Goal: Information Seeking & Learning: Learn about a topic

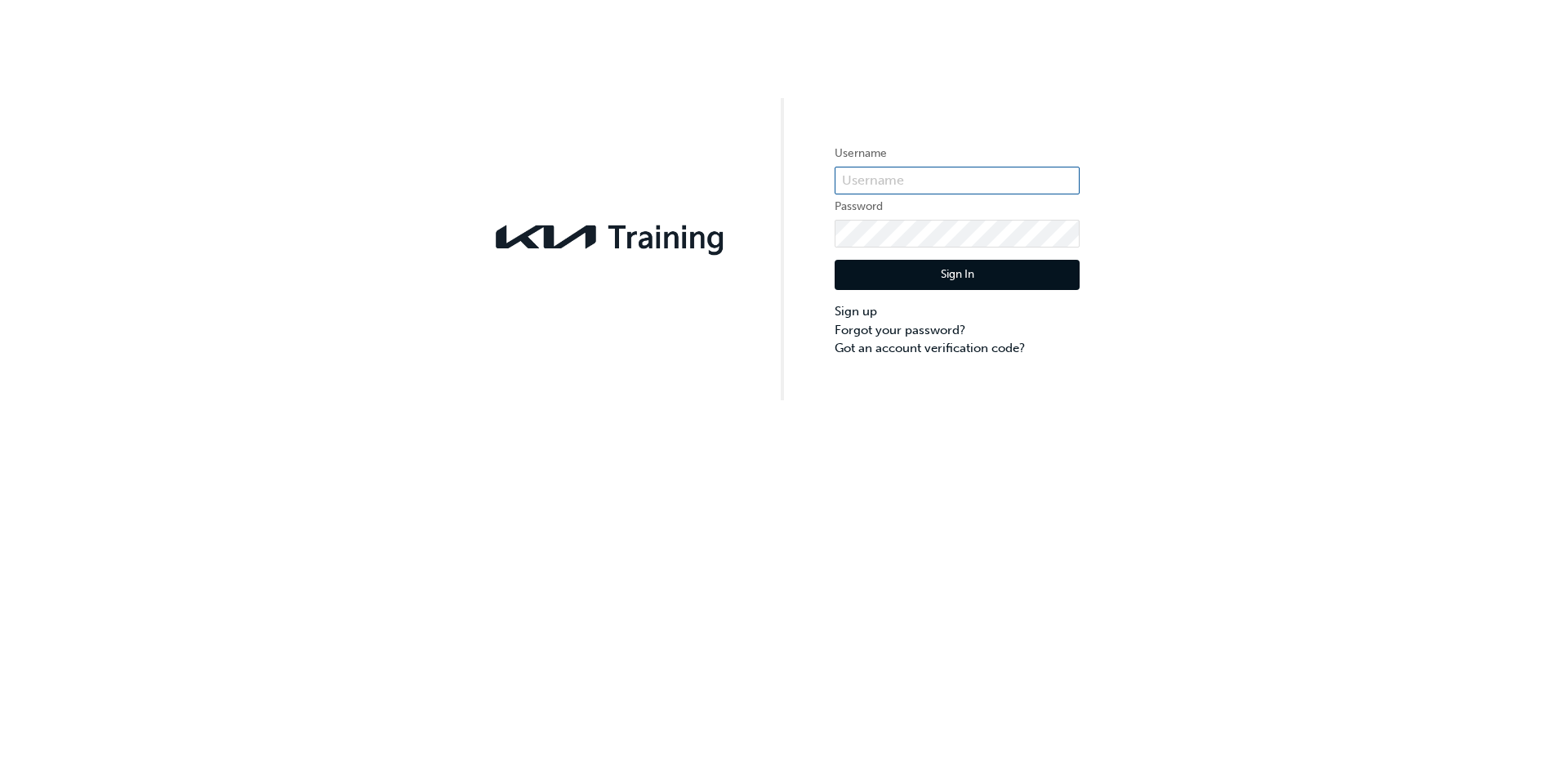
click at [984, 187] on input "text" at bounding box center [957, 181] width 245 height 28
type input "[PERSON_NAME][EMAIL_ADDRESS][PERSON_NAME][DOMAIN_NAME]"
click button "Sign In" at bounding box center [957, 275] width 245 height 31
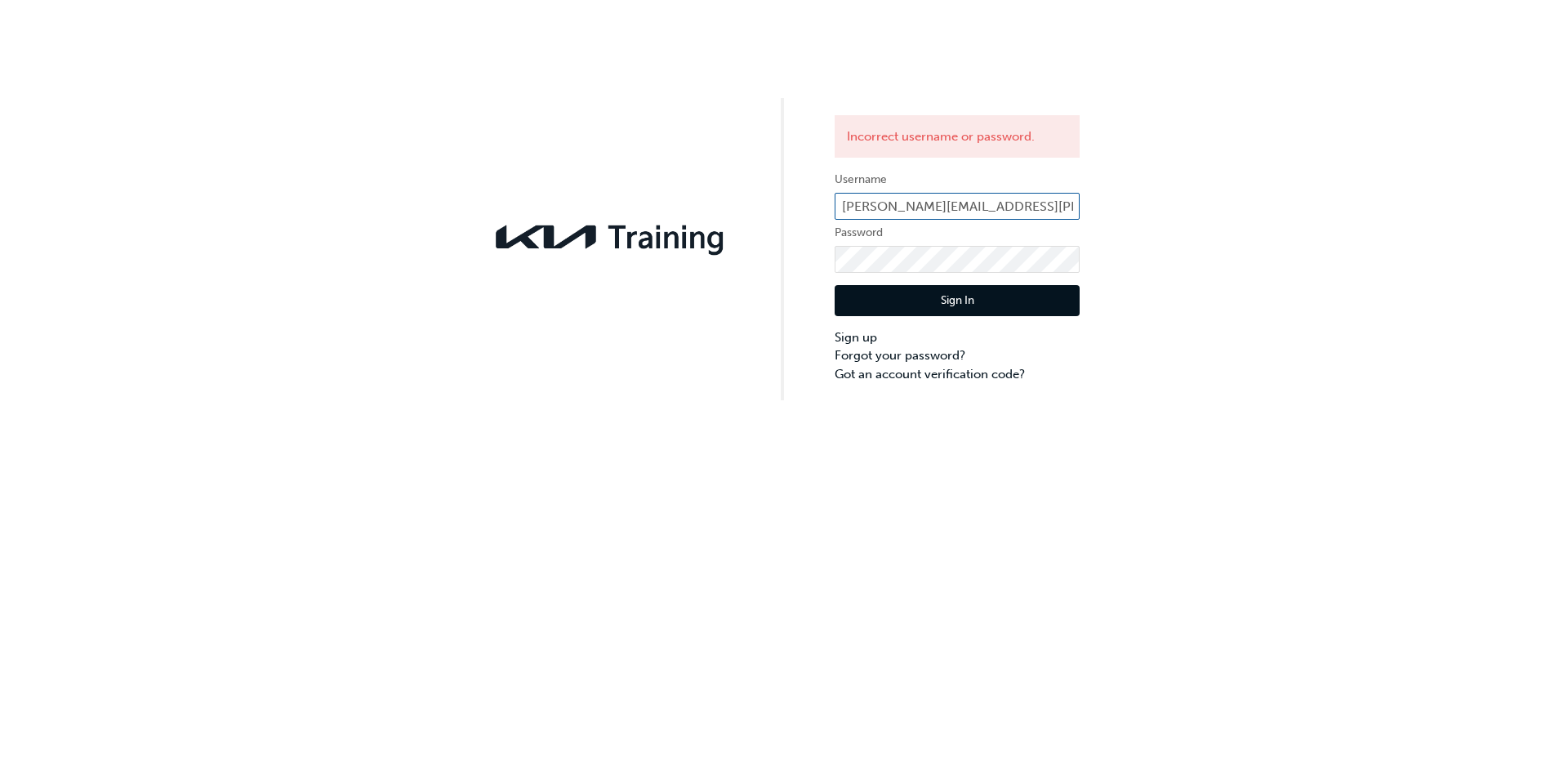
click at [1067, 203] on input "hayden.turner@keystar.com.au" at bounding box center [957, 207] width 245 height 28
drag, startPoint x: 1067, startPoint y: 203, endPoint x: 839, endPoint y: 206, distance: 228.0
click at [839, 206] on input "hayden.turner@keystar.com.au" at bounding box center [957, 207] width 245 height 28
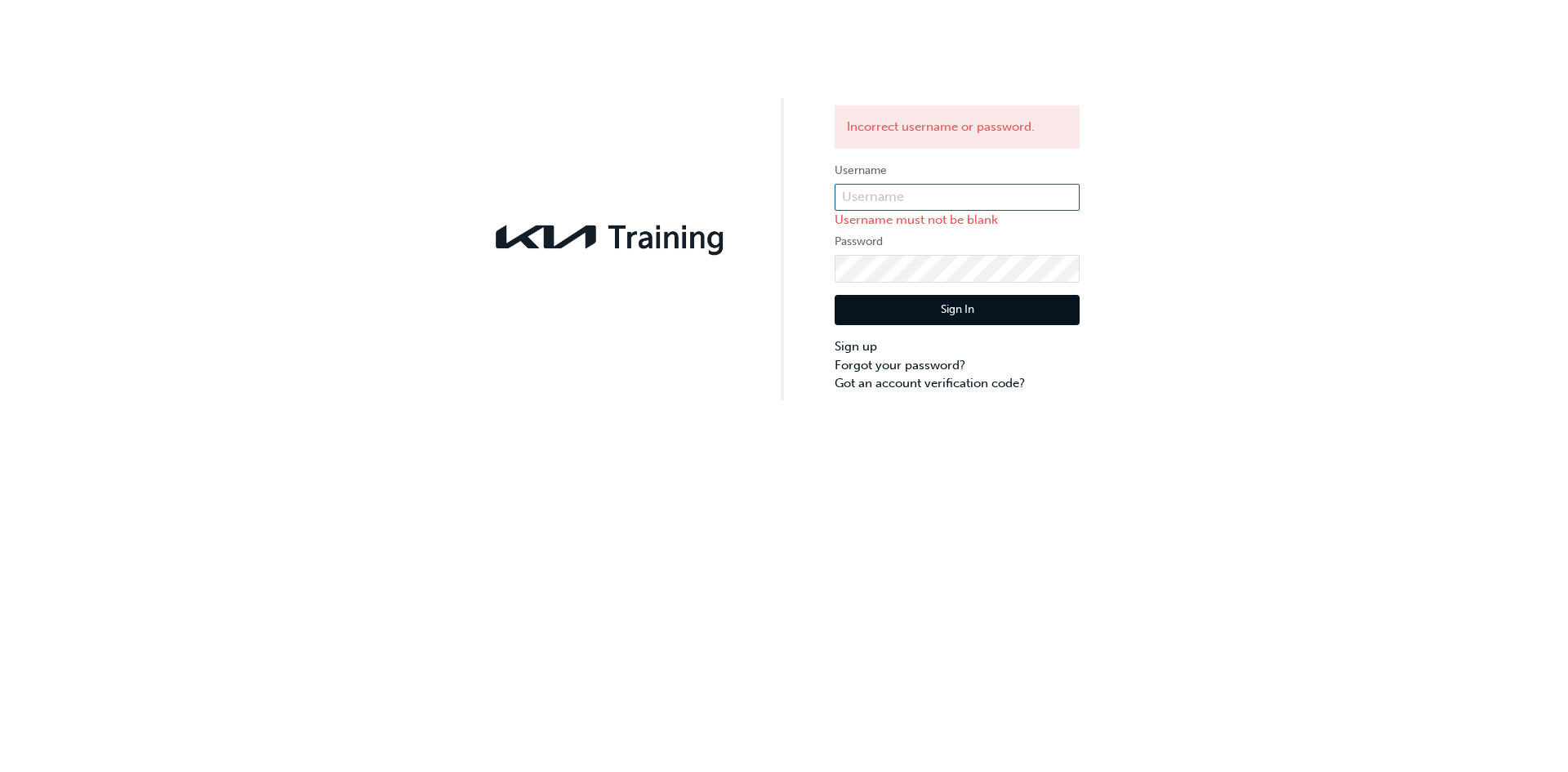
click at [851, 195] on input "text" at bounding box center [957, 198] width 245 height 28
paste input "KAU84022L8"
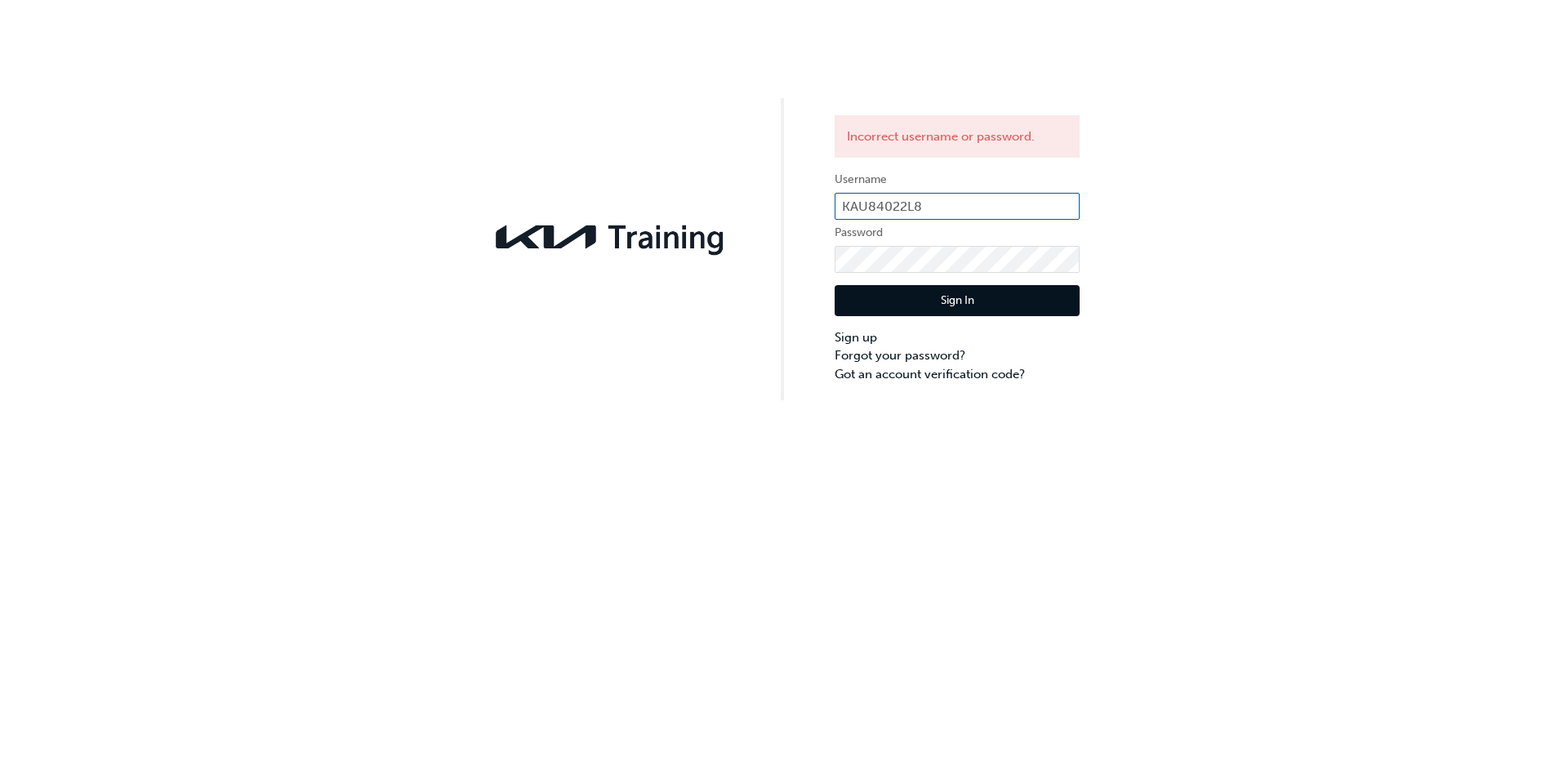
type input "KAU84022L8"
click at [950, 308] on button "Sign In" at bounding box center [957, 301] width 245 height 31
click at [983, 197] on input "KAU84022L8" at bounding box center [957, 207] width 245 height 28
type input "K"
type input "HTURNER"
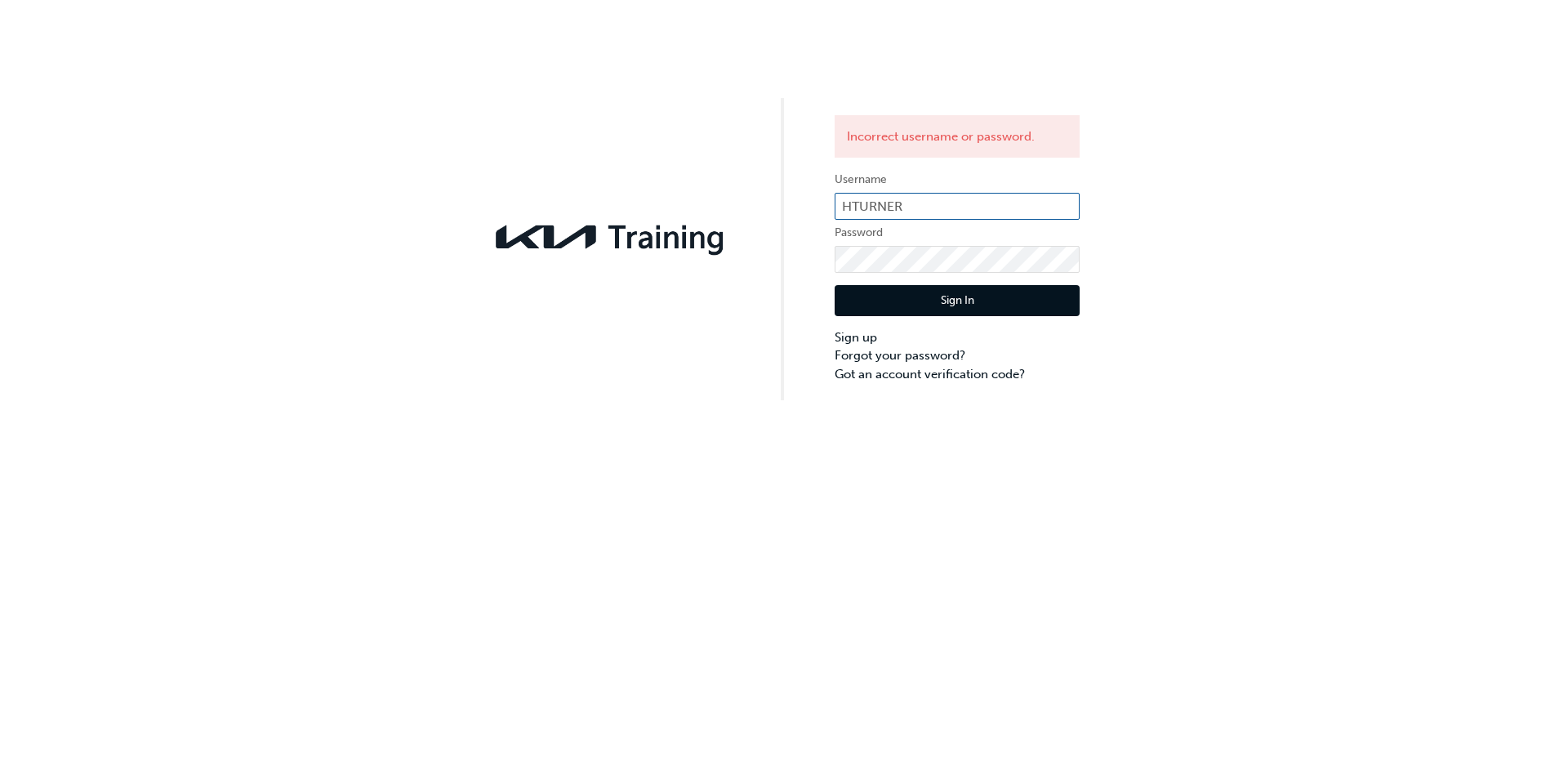
click button "Sign In" at bounding box center [957, 301] width 245 height 31
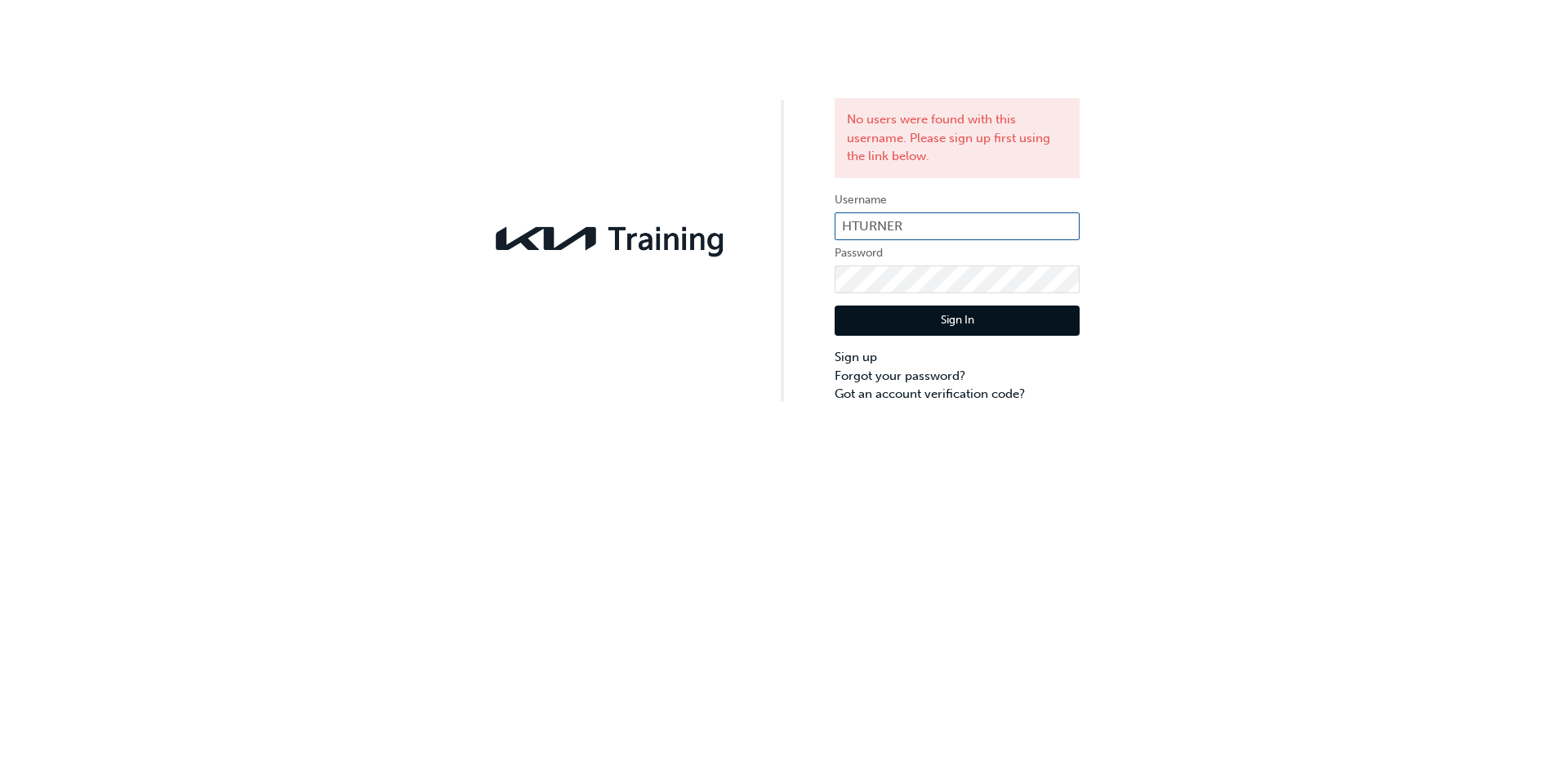
drag, startPoint x: 939, startPoint y: 219, endPoint x: 776, endPoint y: 263, distance: 168.8
click at [776, 263] on div "No users were found with this username. Please sign up first using the link bel…" at bounding box center [784, 202] width 1568 height 403
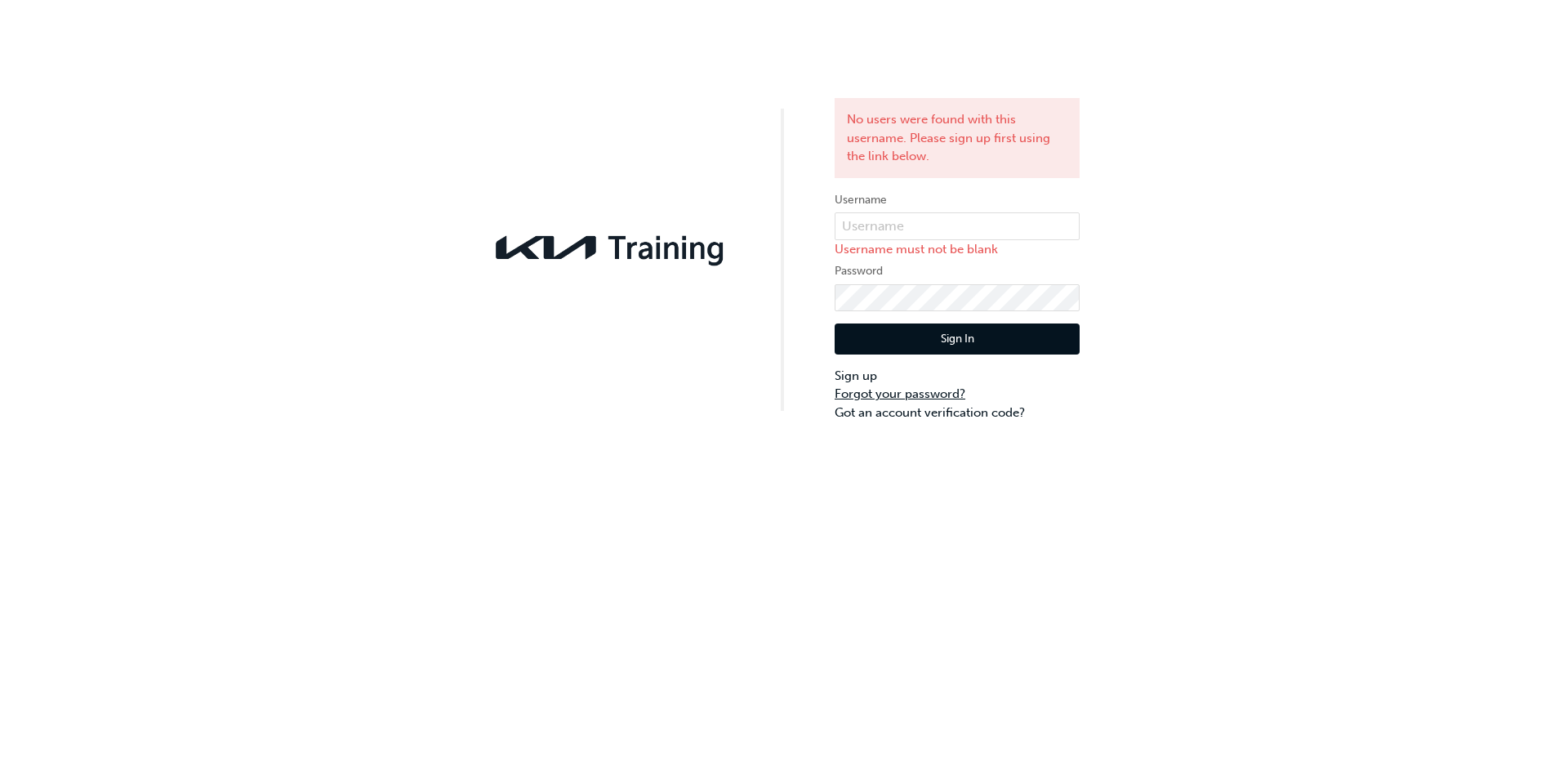
click at [910, 392] on link "Forgot your password?" at bounding box center [957, 393] width 245 height 19
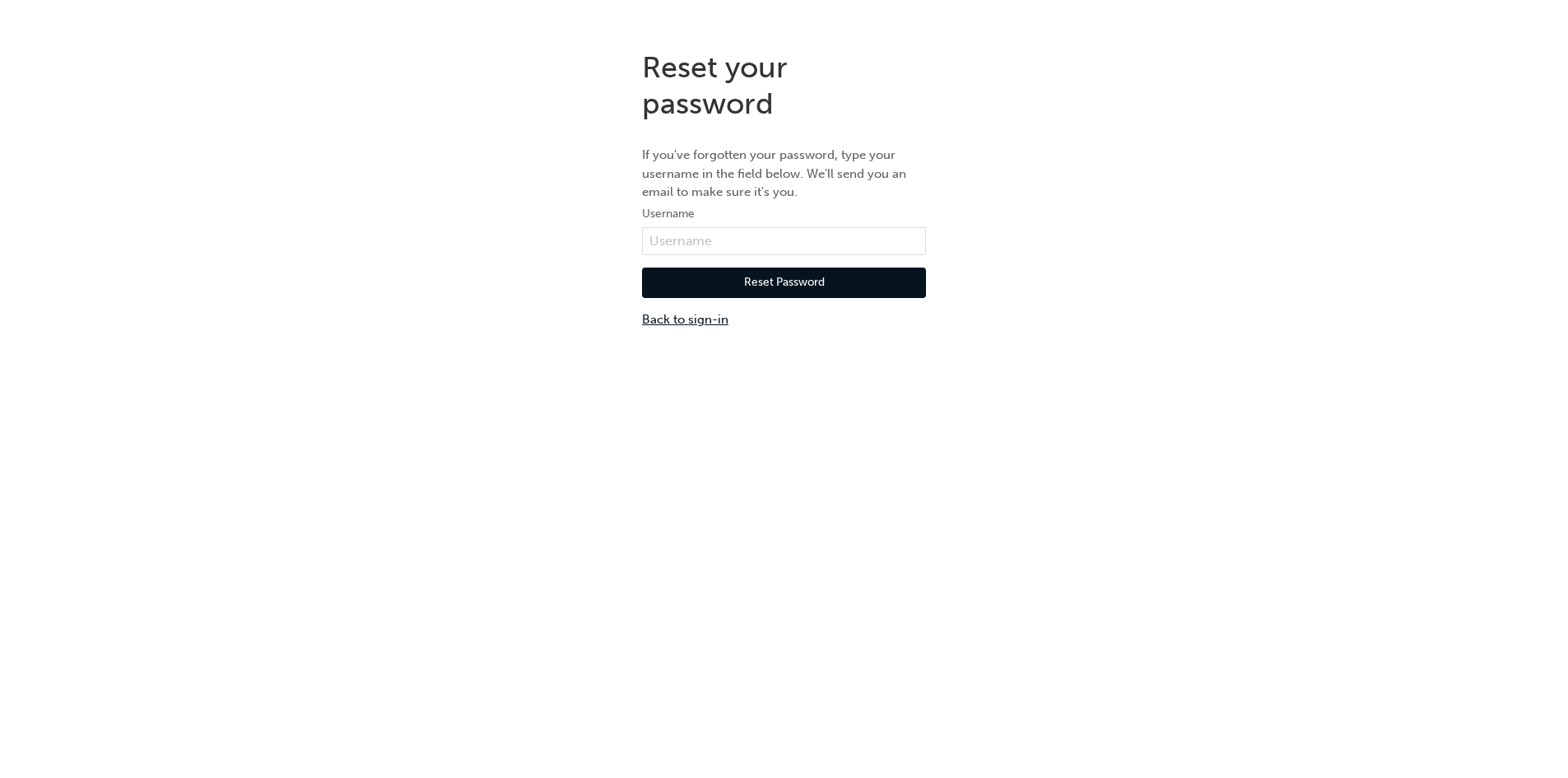
click at [686, 320] on link "Back to sign-in" at bounding box center [784, 320] width 284 height 19
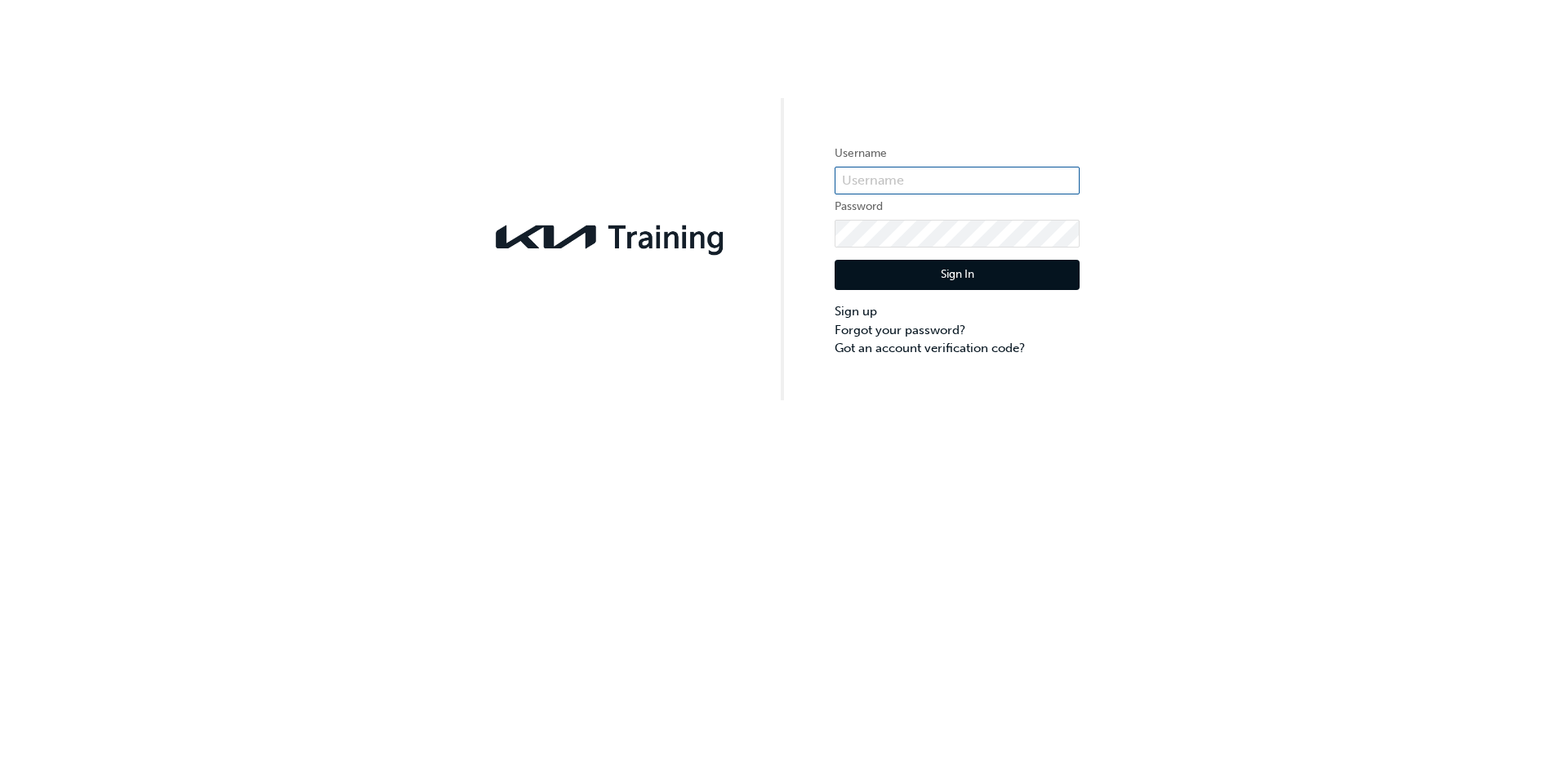
click at [897, 177] on input "text" at bounding box center [957, 181] width 245 height 28
type input "hayden.turner@keystar.com"
click button "Sign In" at bounding box center [957, 275] width 245 height 31
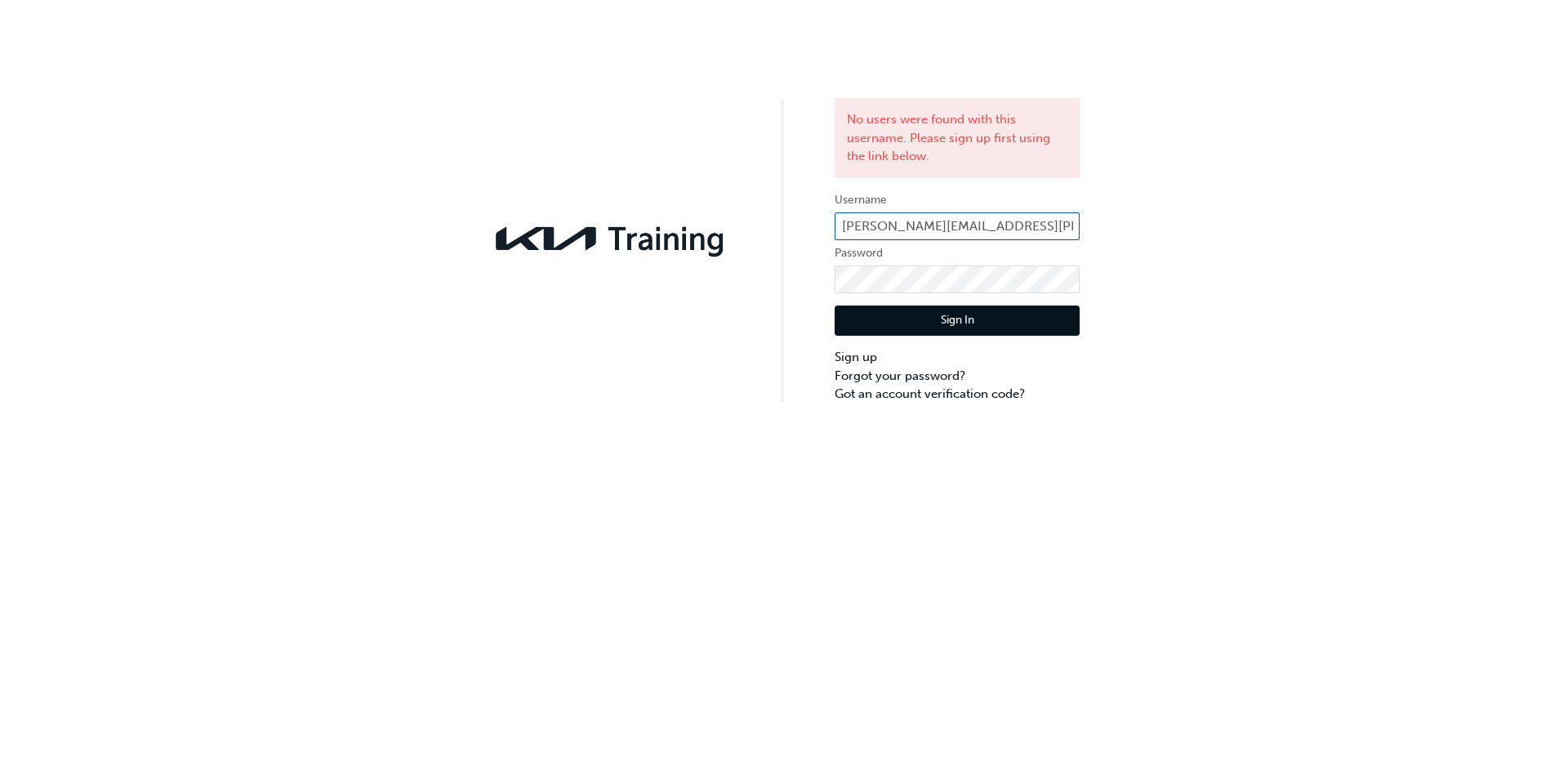
click at [1025, 220] on input "hayden.turner@keystar.com" at bounding box center [957, 226] width 245 height 28
type input "hayden.turner@keystar.com.au"
click at [946, 316] on button "Sign In" at bounding box center [957, 322] width 245 height 31
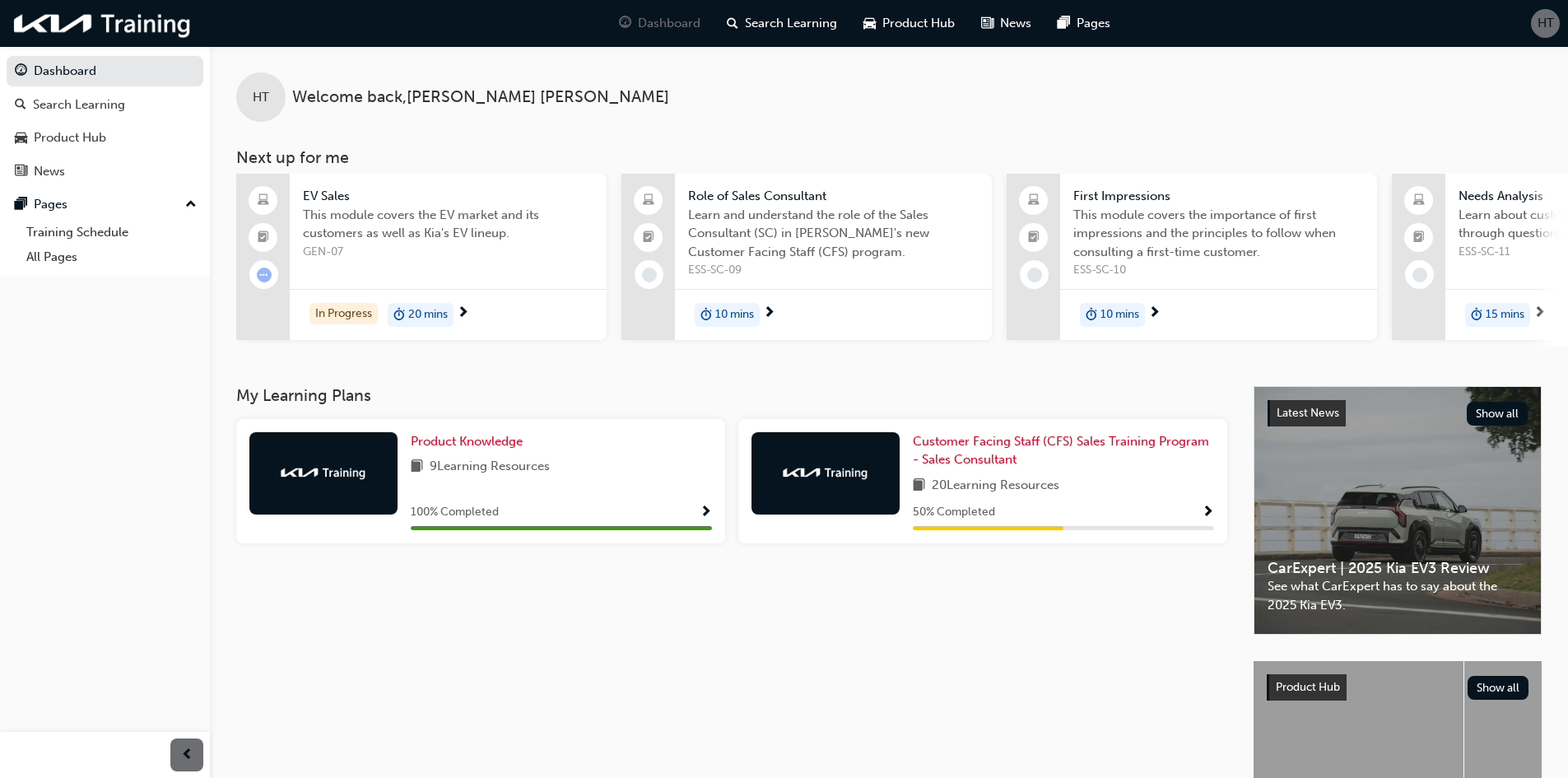
click at [1207, 520] on span "Show Progress" at bounding box center [1207, 513] width 12 height 15
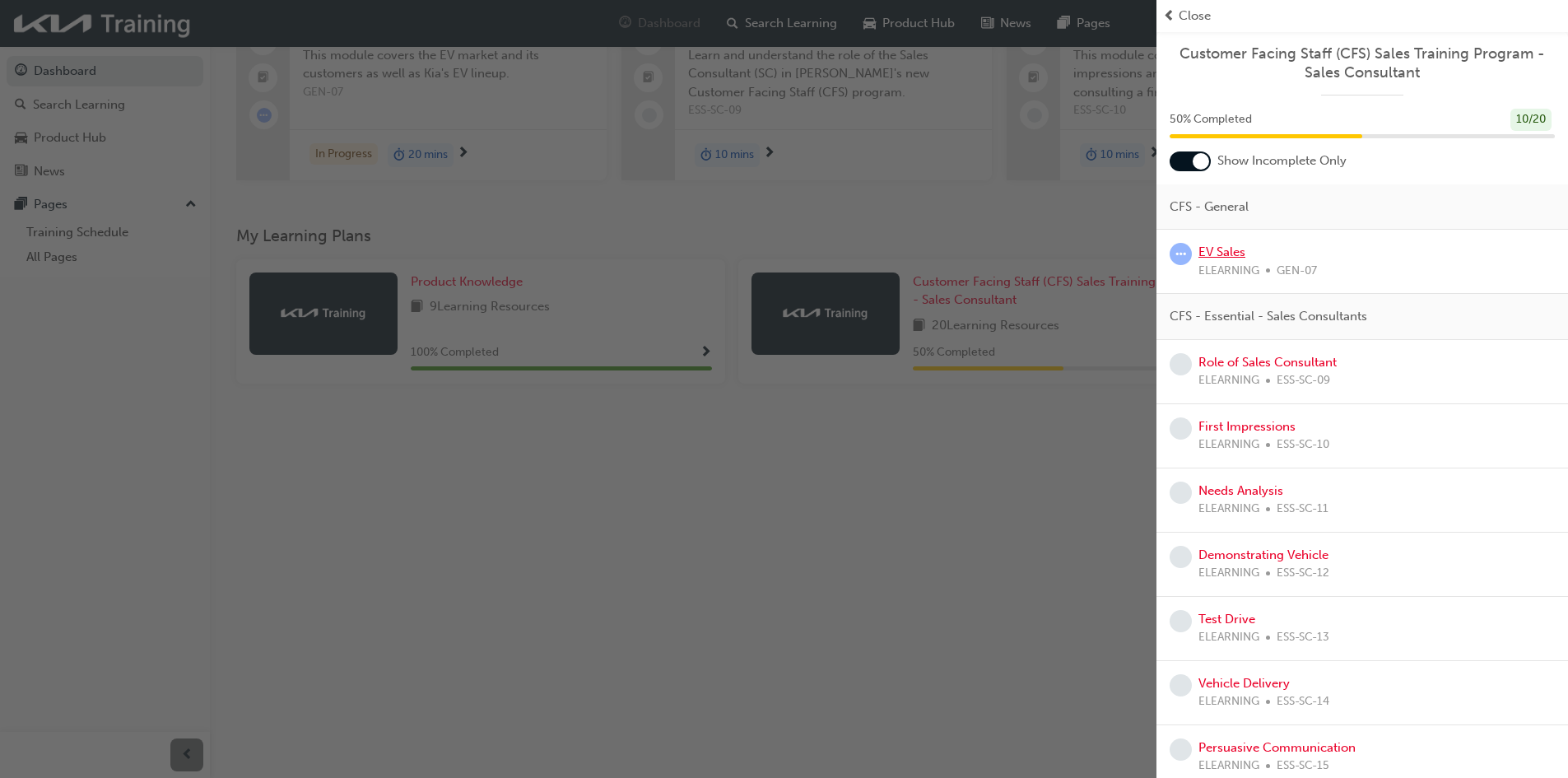
click at [1225, 256] on link "EV Sales" at bounding box center [1222, 252] width 47 height 15
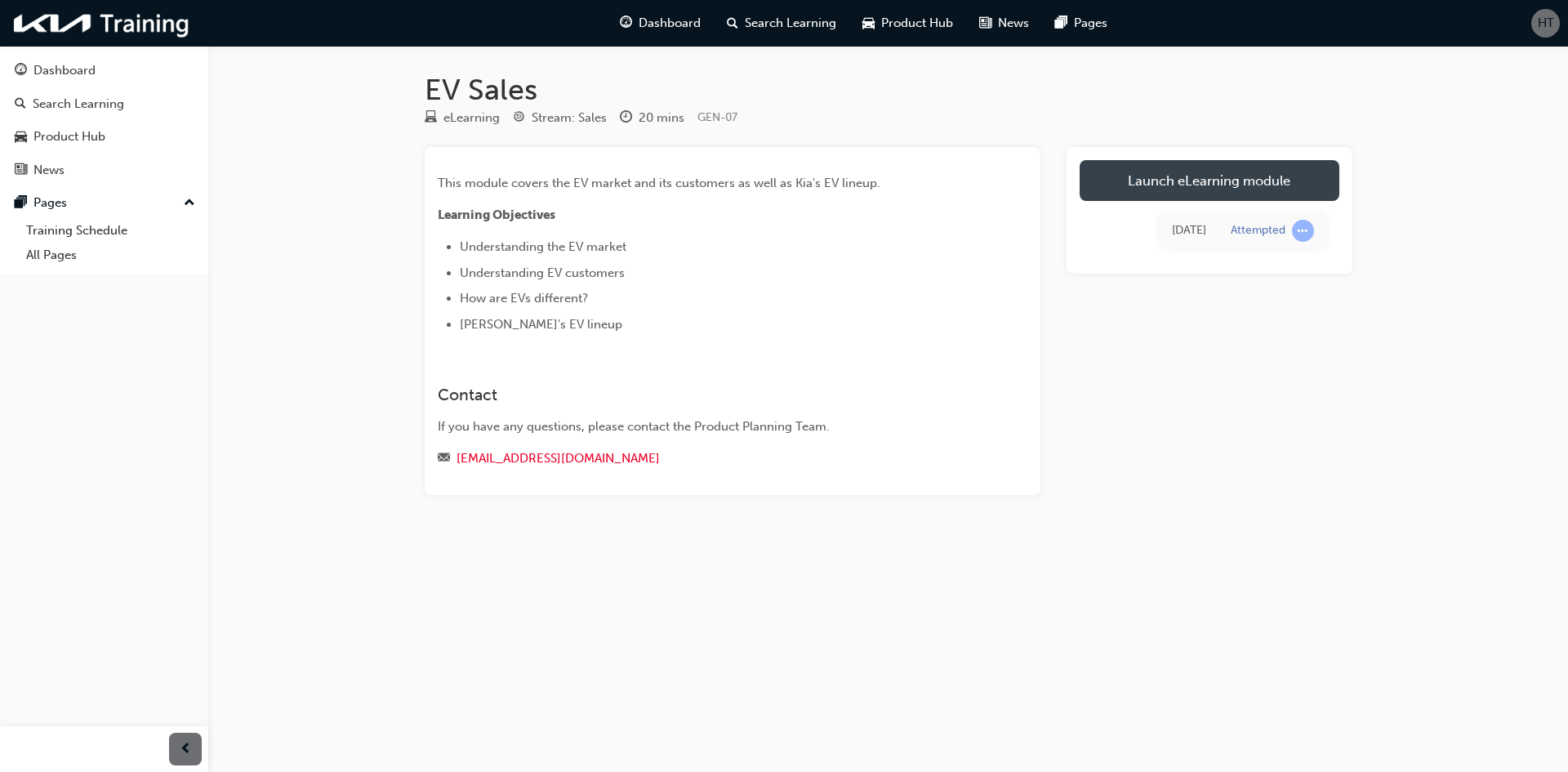
click at [1154, 188] on link "Launch eLearning module" at bounding box center [1209, 180] width 260 height 41
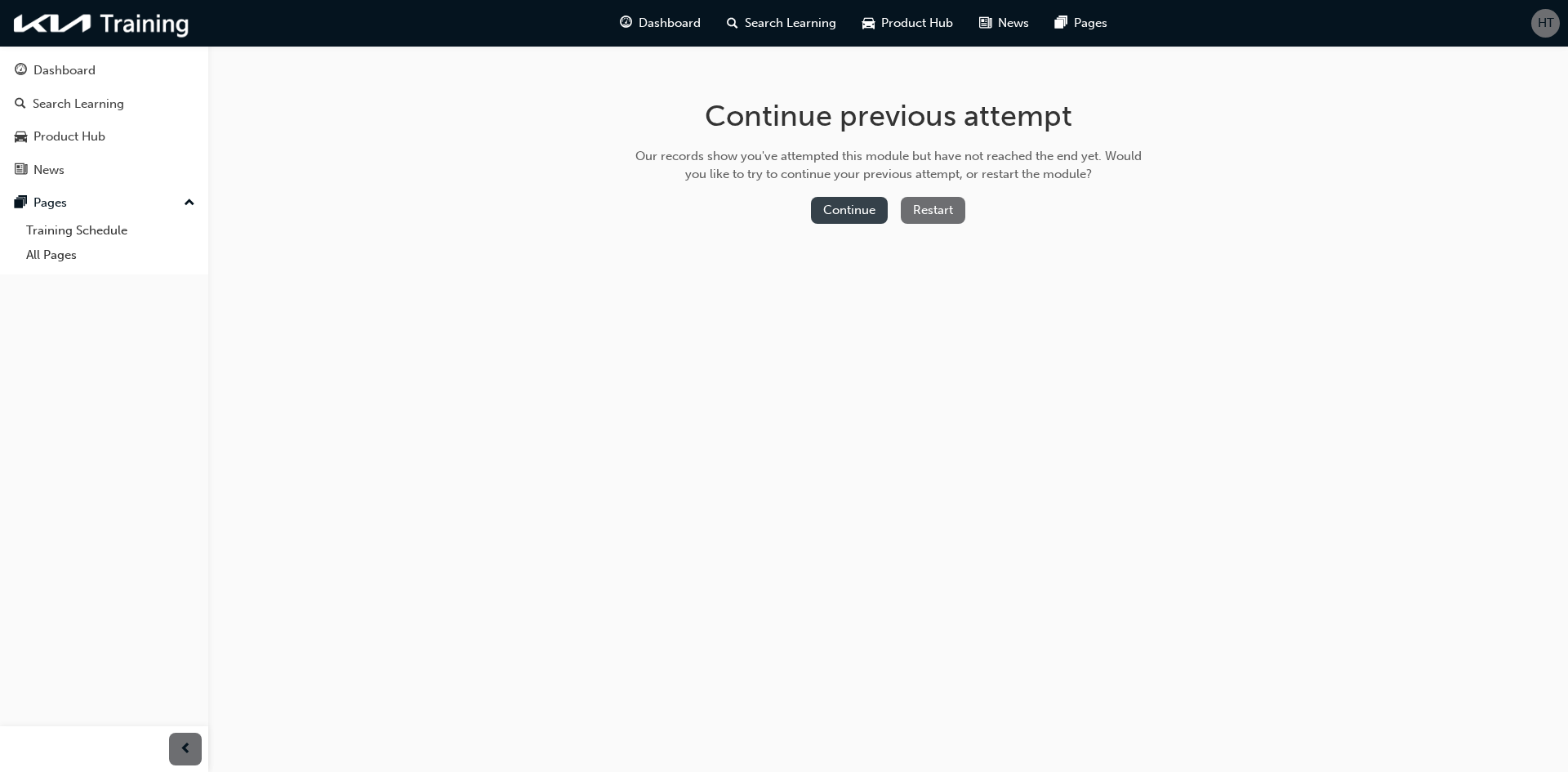
click at [860, 204] on button "Continue" at bounding box center [849, 210] width 77 height 27
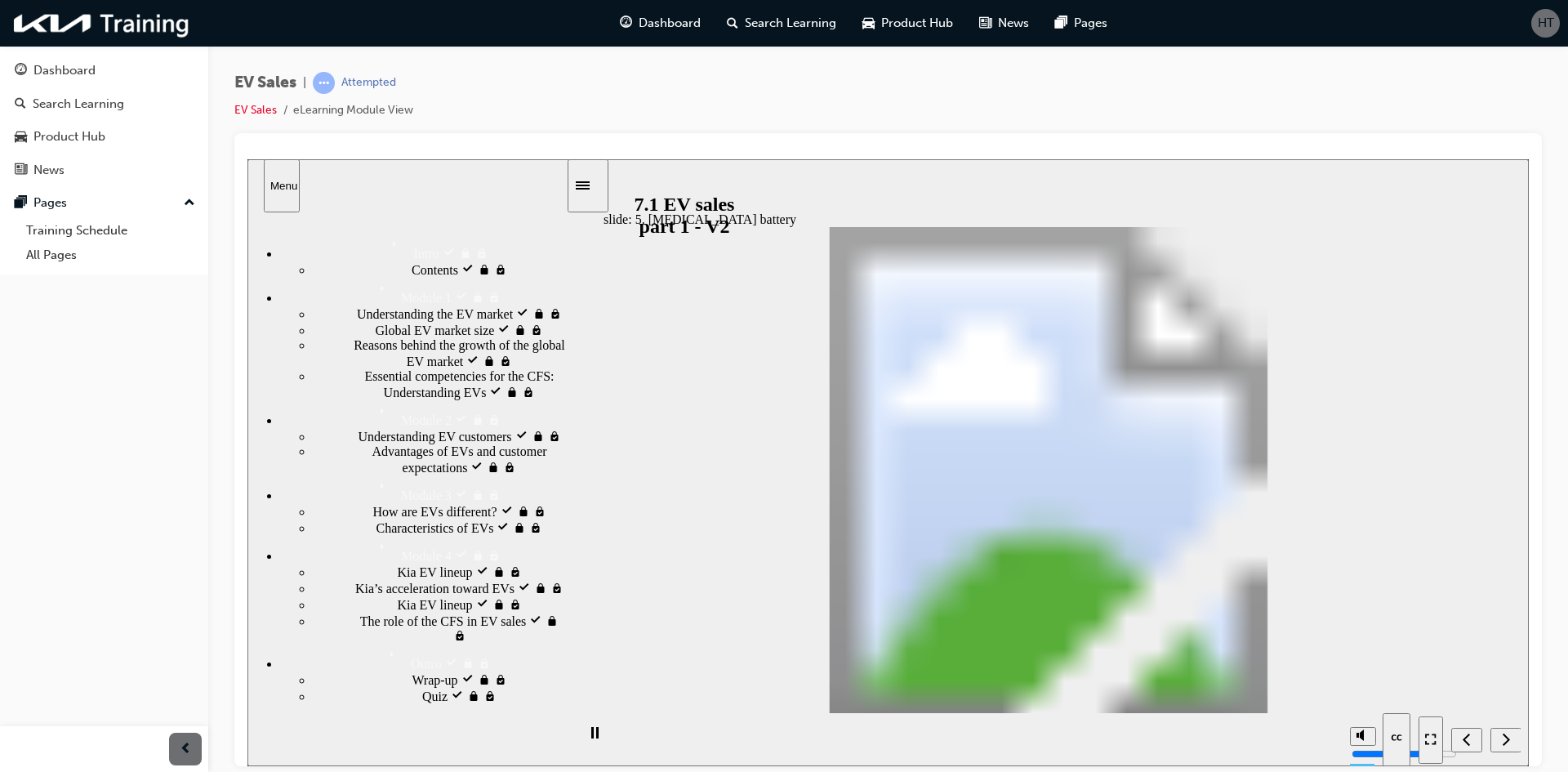
scroll to position [244, 0]
click at [1508, 737] on icon "Next (Ctrl+Alt+Period)" at bounding box center [1506, 737] width 7 height 12
click at [1508, 739] on icon "Next (Ctrl+Alt+Period)" at bounding box center [1506, 737] width 7 height 12
click at [1501, 733] on nav "slide navigation" at bounding box center [1470, 739] width 102 height 53
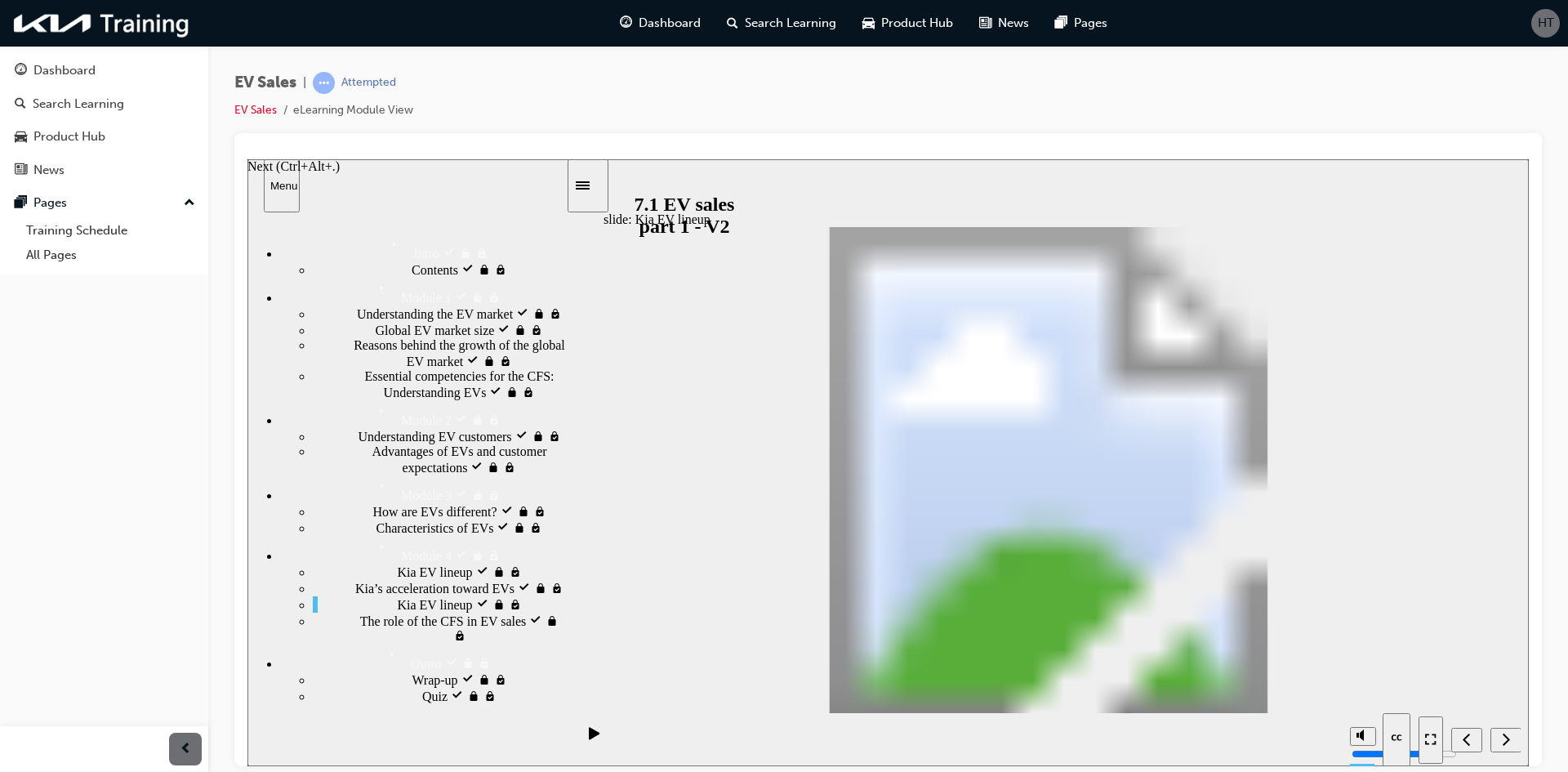
click at [1497, 736] on div "Next (Ctrl+Alt+Period)" at bounding box center [1506, 739] width 18 height 17
click at [1511, 737] on div "Next (Ctrl+Alt+Period)" at bounding box center [1506, 739] width 18 height 17
click at [1502, 731] on div "Next (Ctrl+Alt+Period)" at bounding box center [1506, 739] width 18 height 17
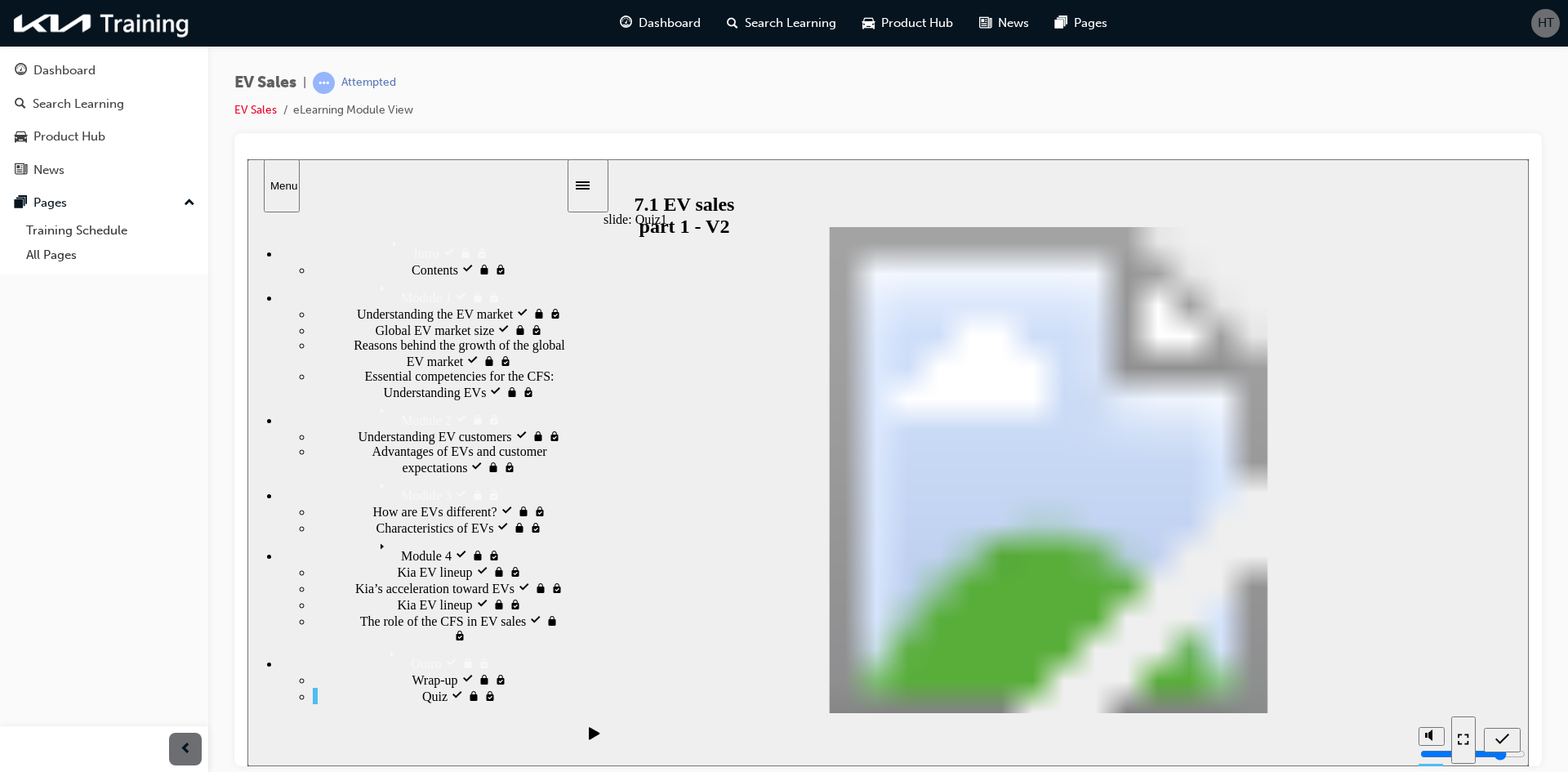
radio input "false"
radio input "true"
drag, startPoint x: 1409, startPoint y: 674, endPoint x: 1010, endPoint y: 542, distance: 420.3
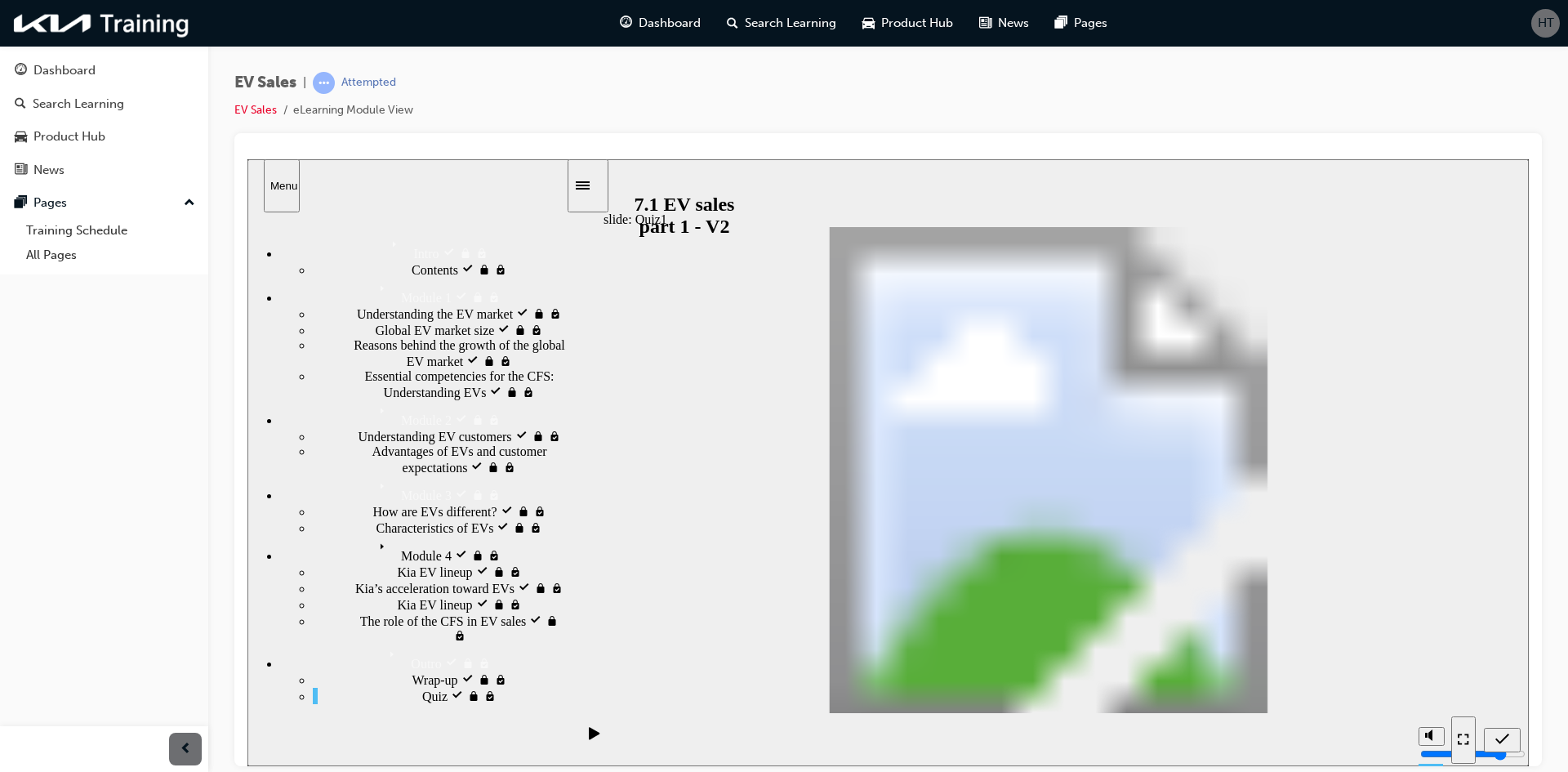
radio input "true"
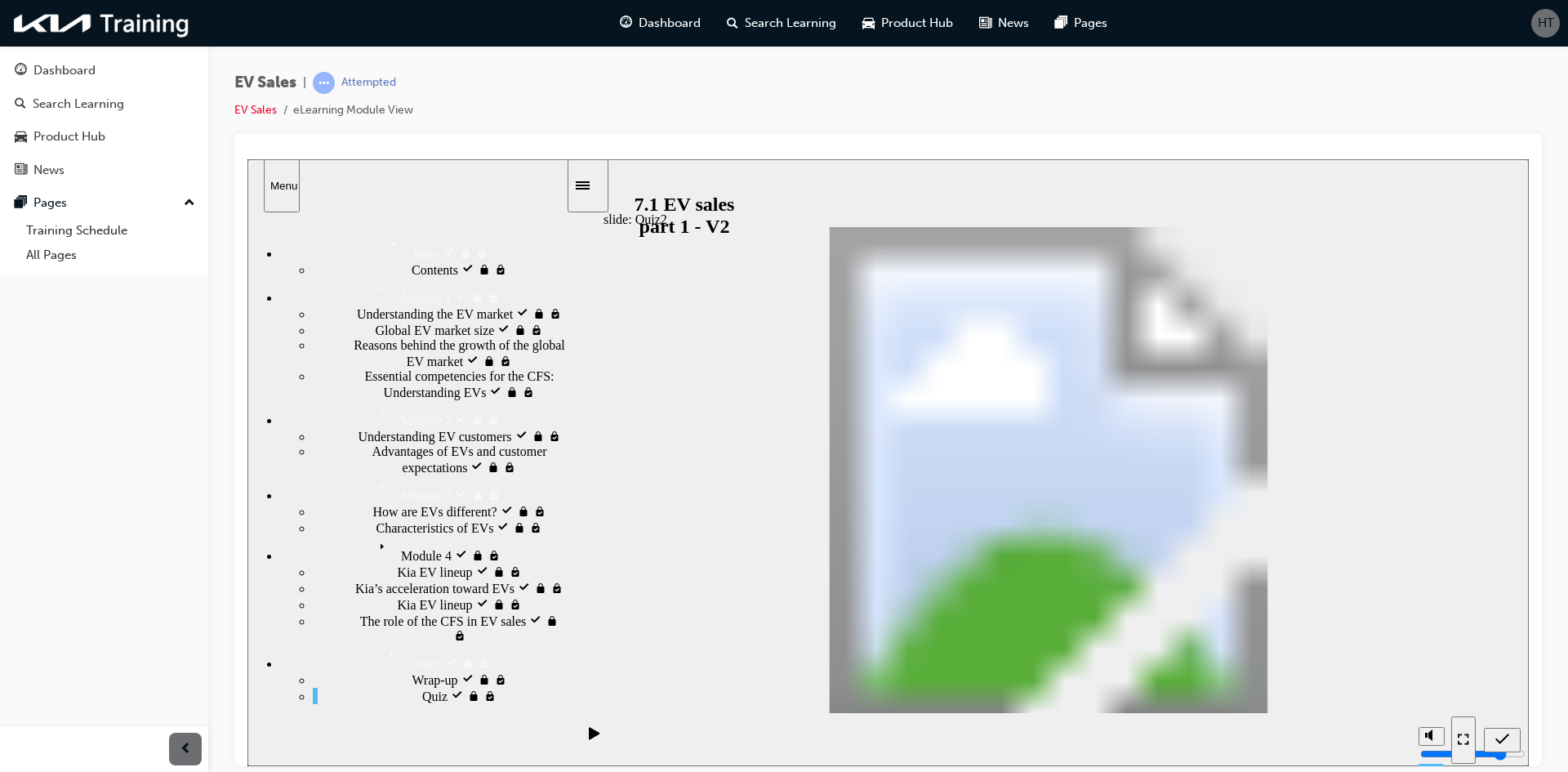
drag, startPoint x: 1307, startPoint y: 390, endPoint x: 815, endPoint y: 418, distance: 492.8
drag, startPoint x: 1356, startPoint y: 477, endPoint x: 846, endPoint y: 479, distance: 510.0
drag, startPoint x: 1284, startPoint y: 431, endPoint x: 764, endPoint y: 475, distance: 521.9
drag, startPoint x: 764, startPoint y: 475, endPoint x: 1043, endPoint y: 456, distance: 279.6
drag, startPoint x: 1313, startPoint y: 562, endPoint x: 1032, endPoint y: 502, distance: 287.3
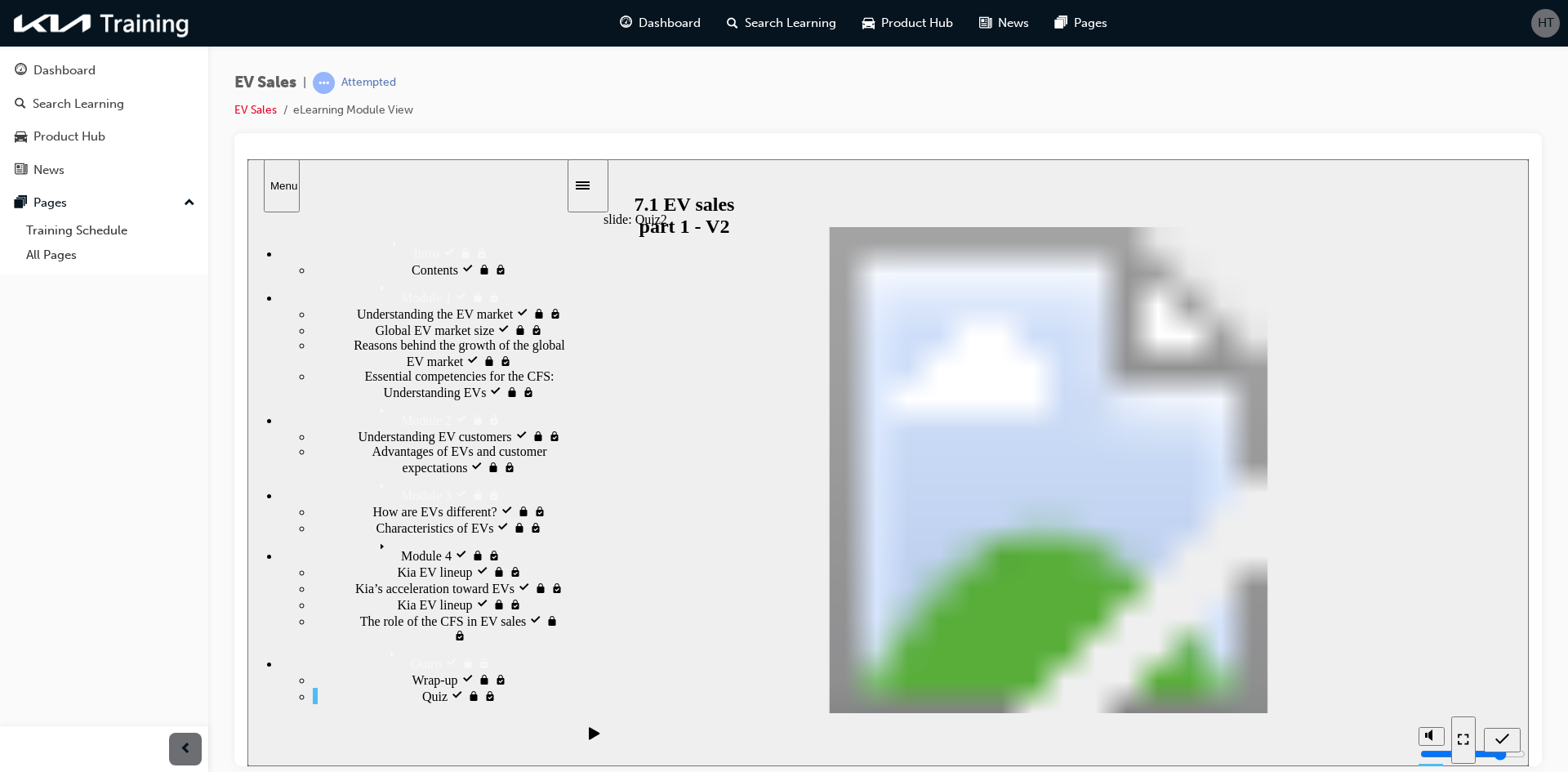
drag, startPoint x: 1267, startPoint y: 527, endPoint x: 765, endPoint y: 508, distance: 502.4
drag, startPoint x: 1055, startPoint y: 445, endPoint x: 833, endPoint y: 563, distance: 251.4
radio input "true"
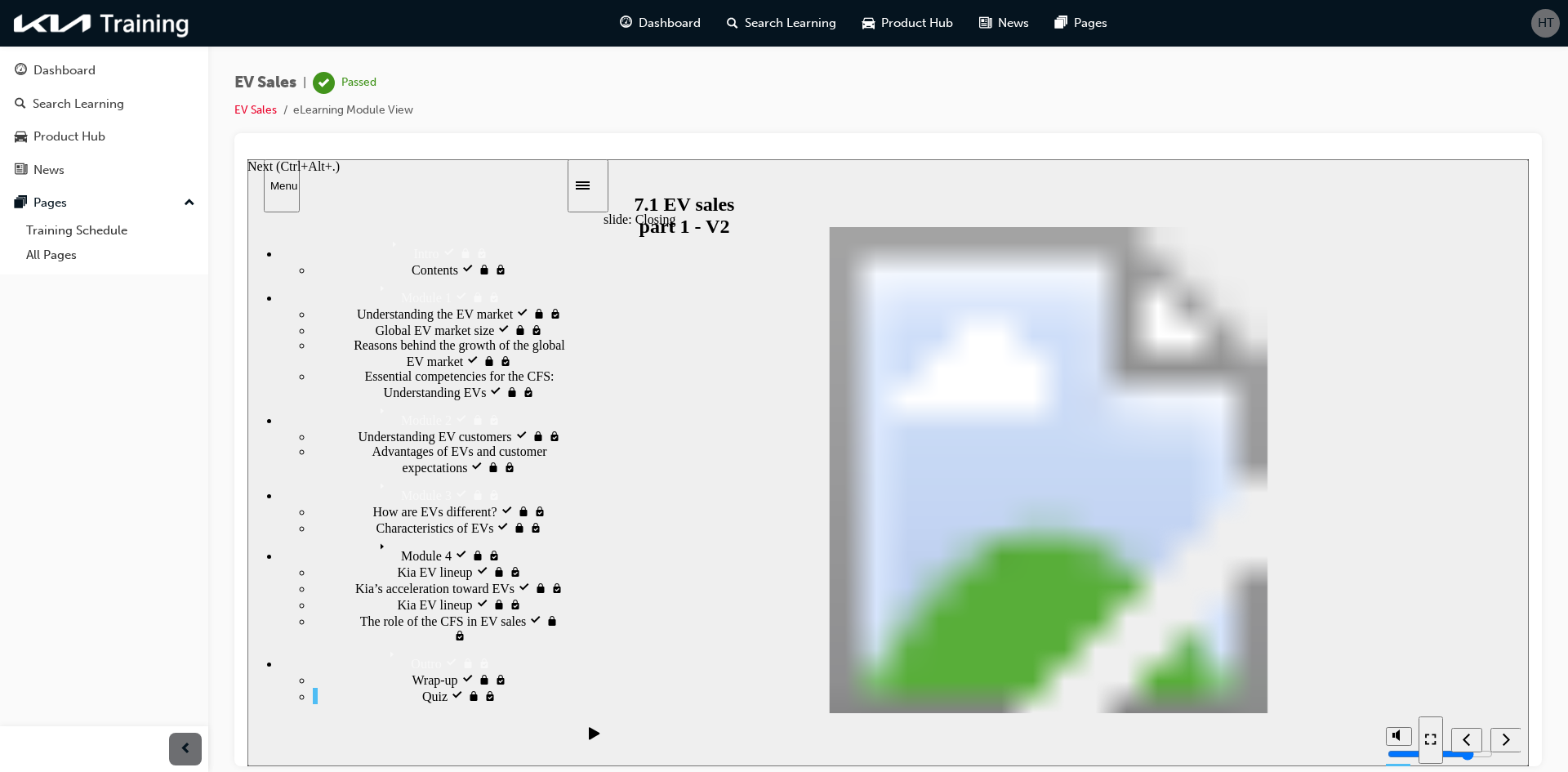
click at [1500, 734] on div "Next (Ctrl+Alt+Period)" at bounding box center [1506, 739] width 18 height 17
click at [1497, 738] on div "Next (Ctrl+Alt+Period)" at bounding box center [1506, 739] width 18 height 17
click at [82, 70] on div "Dashboard" at bounding box center [64, 70] width 62 height 19
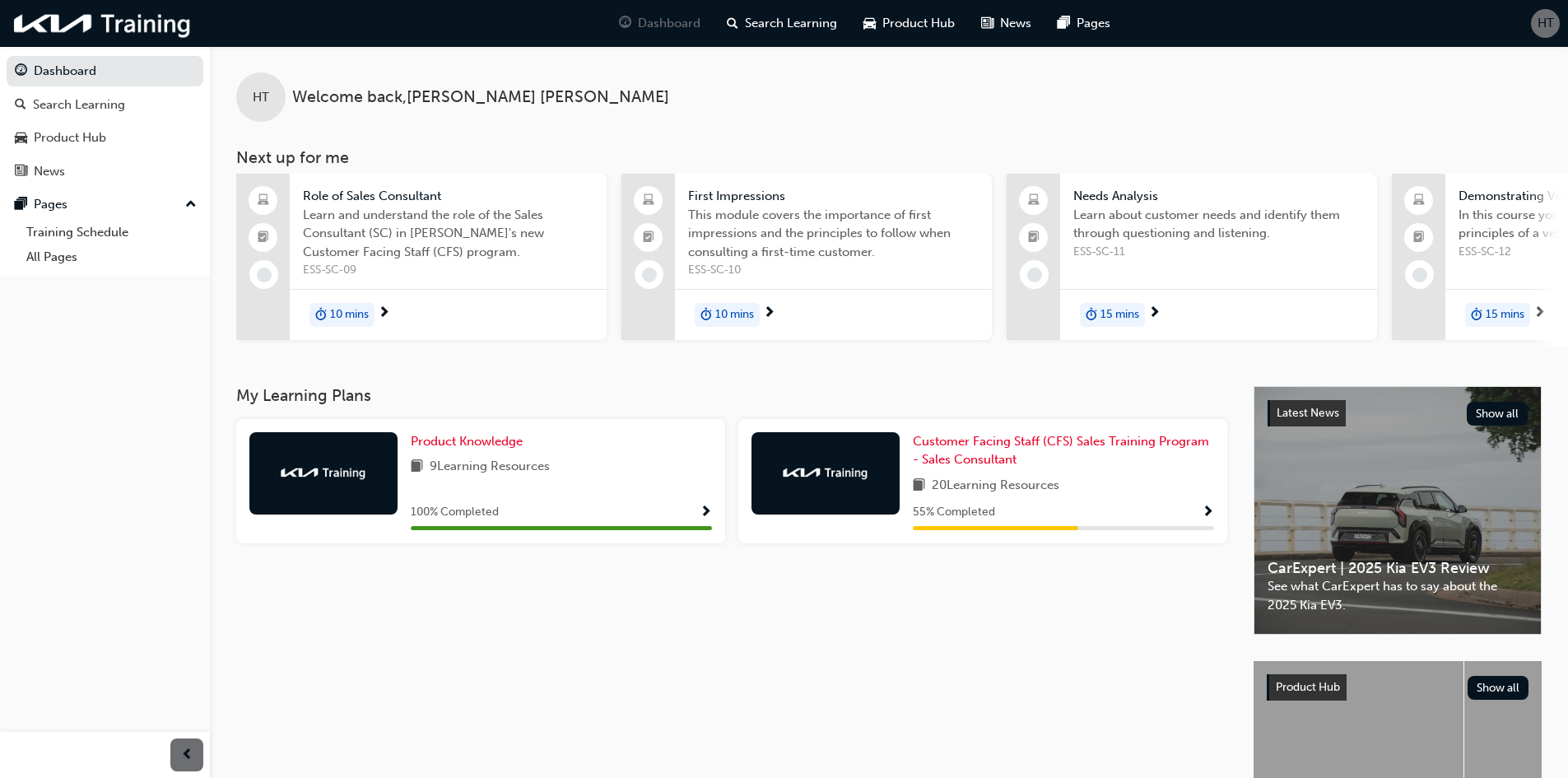
click at [1209, 519] on span "Show Progress" at bounding box center [1207, 513] width 12 height 15
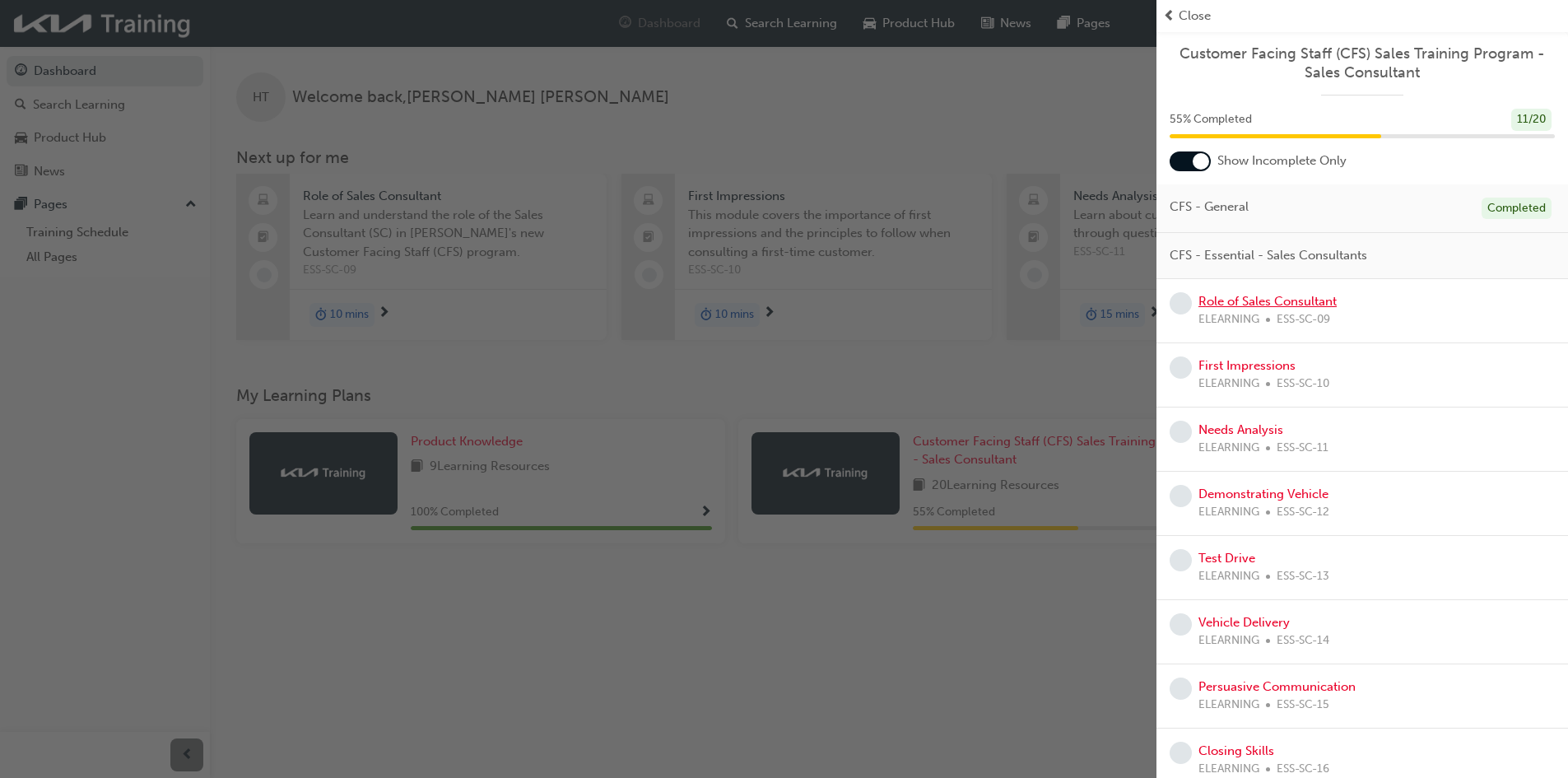
click at [1298, 303] on link "Role of Sales Consultant" at bounding box center [1267, 302] width 138 height 15
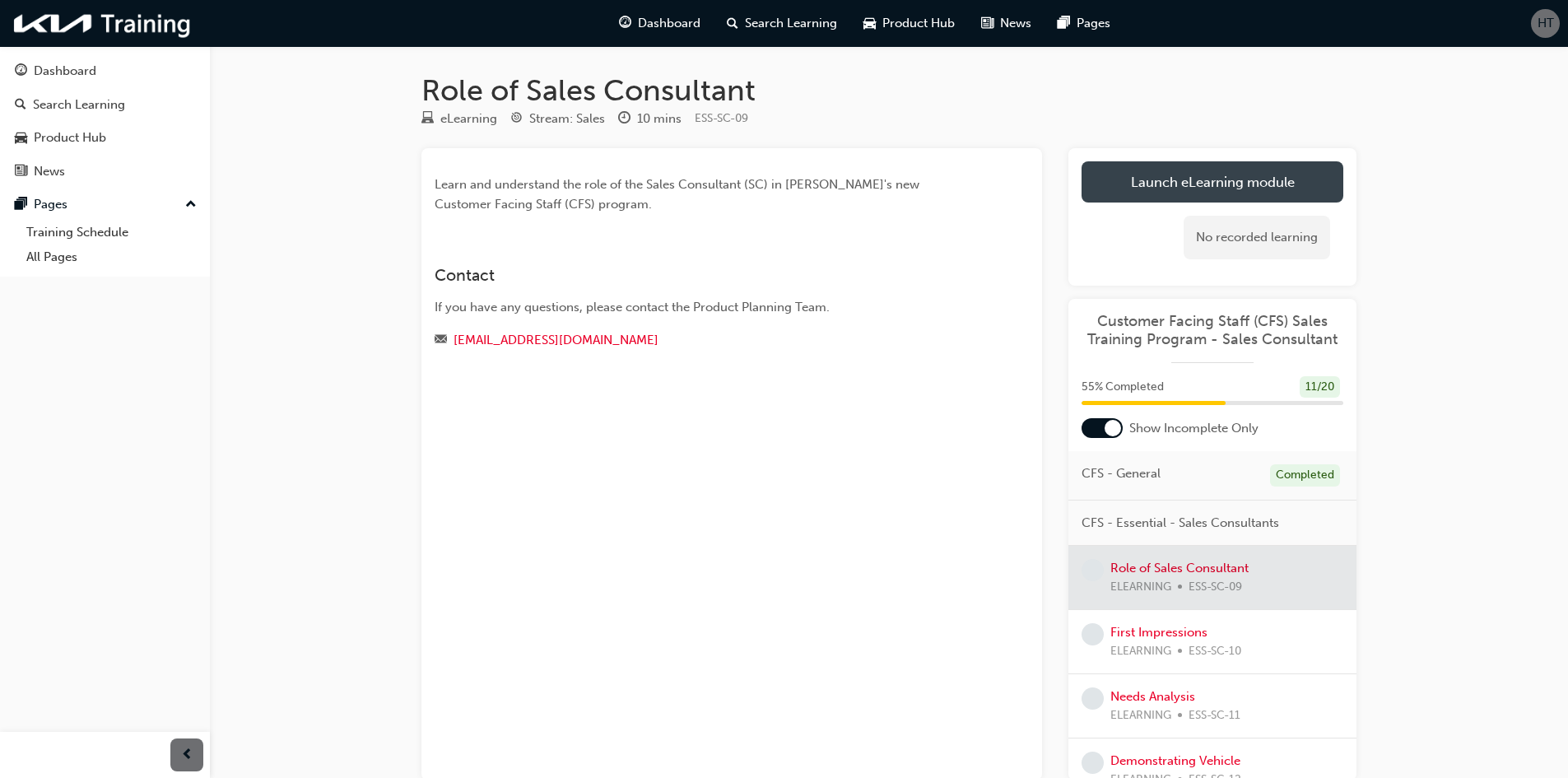
click at [1188, 182] on link "Launch eLearning module" at bounding box center [1212, 182] width 261 height 41
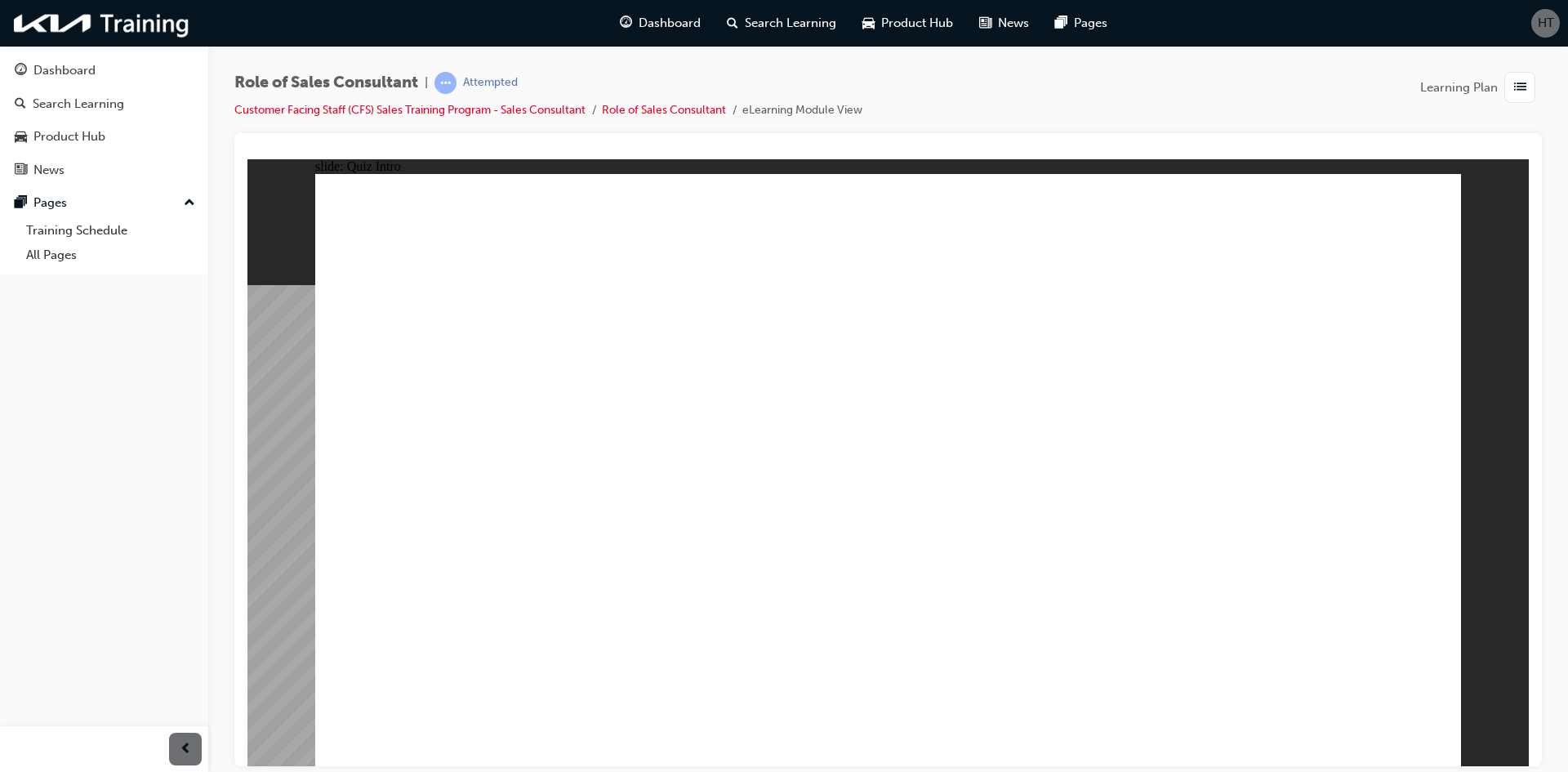
checkbox input "true"
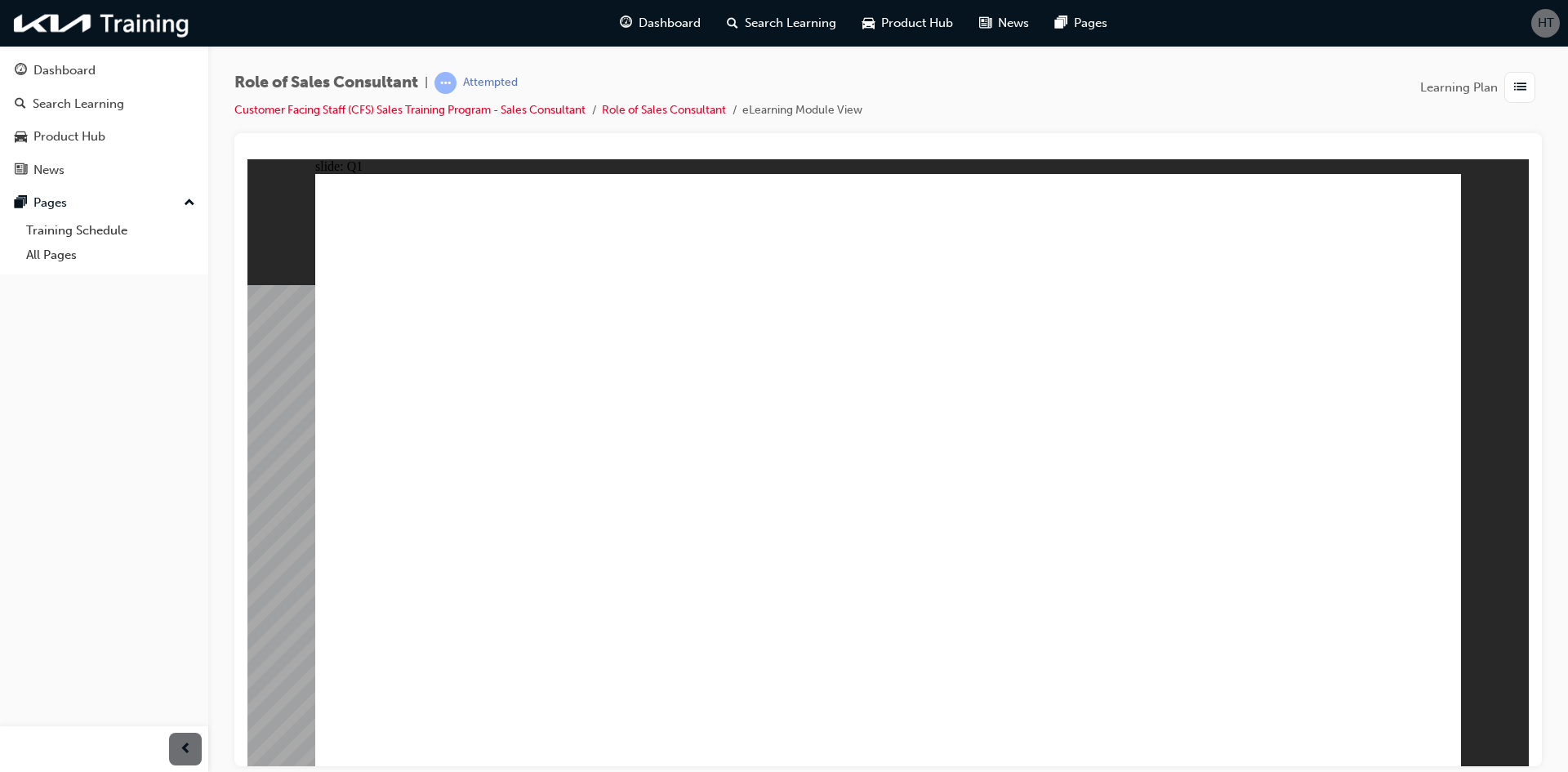
radio input "true"
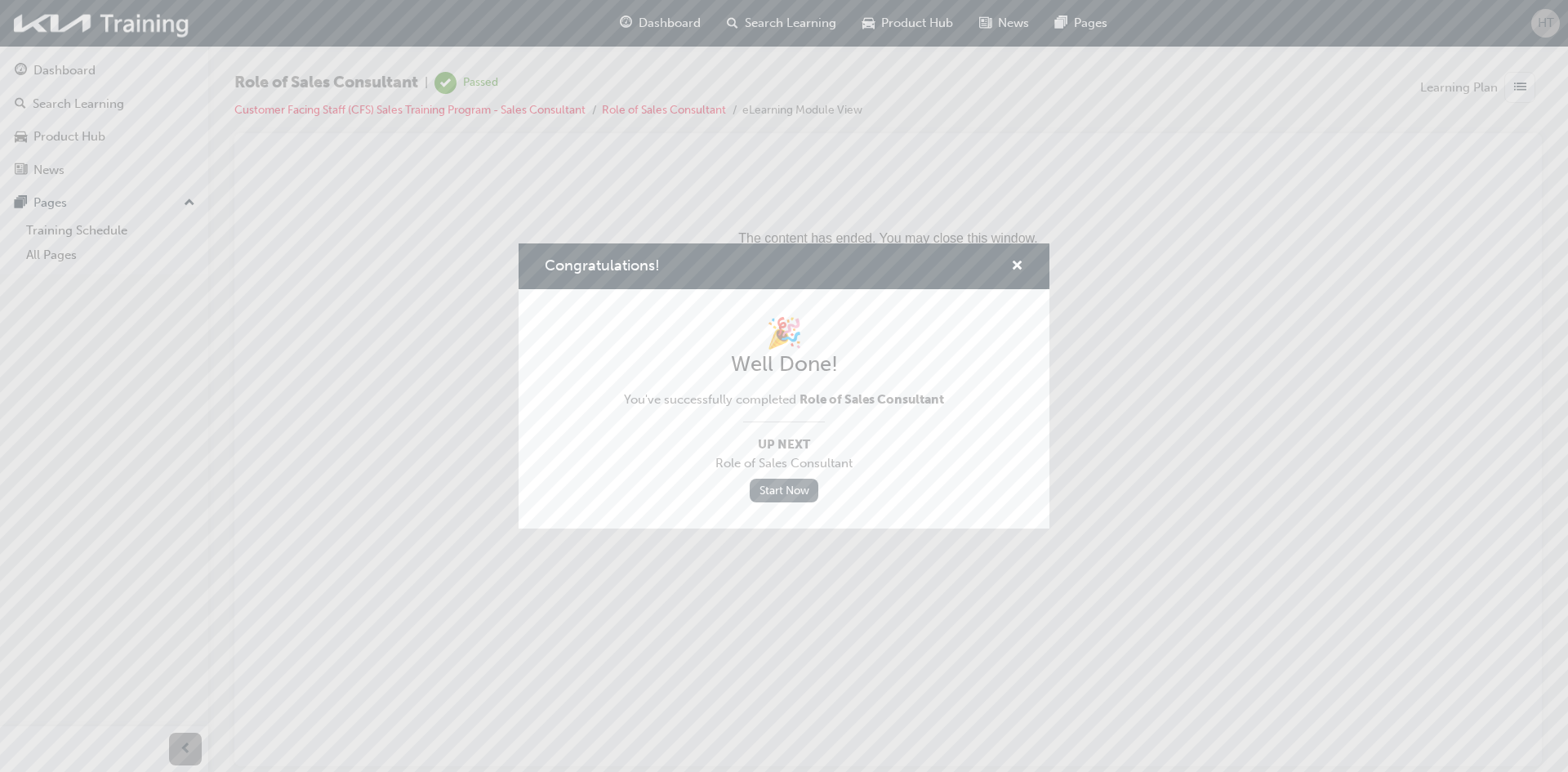
click at [772, 484] on link "Start Now" at bounding box center [784, 490] width 69 height 24
click at [1030, 264] on div "Congratulations!" at bounding box center [784, 266] width 531 height 46
click at [1017, 263] on span "cross-icon" at bounding box center [1017, 267] width 12 height 15
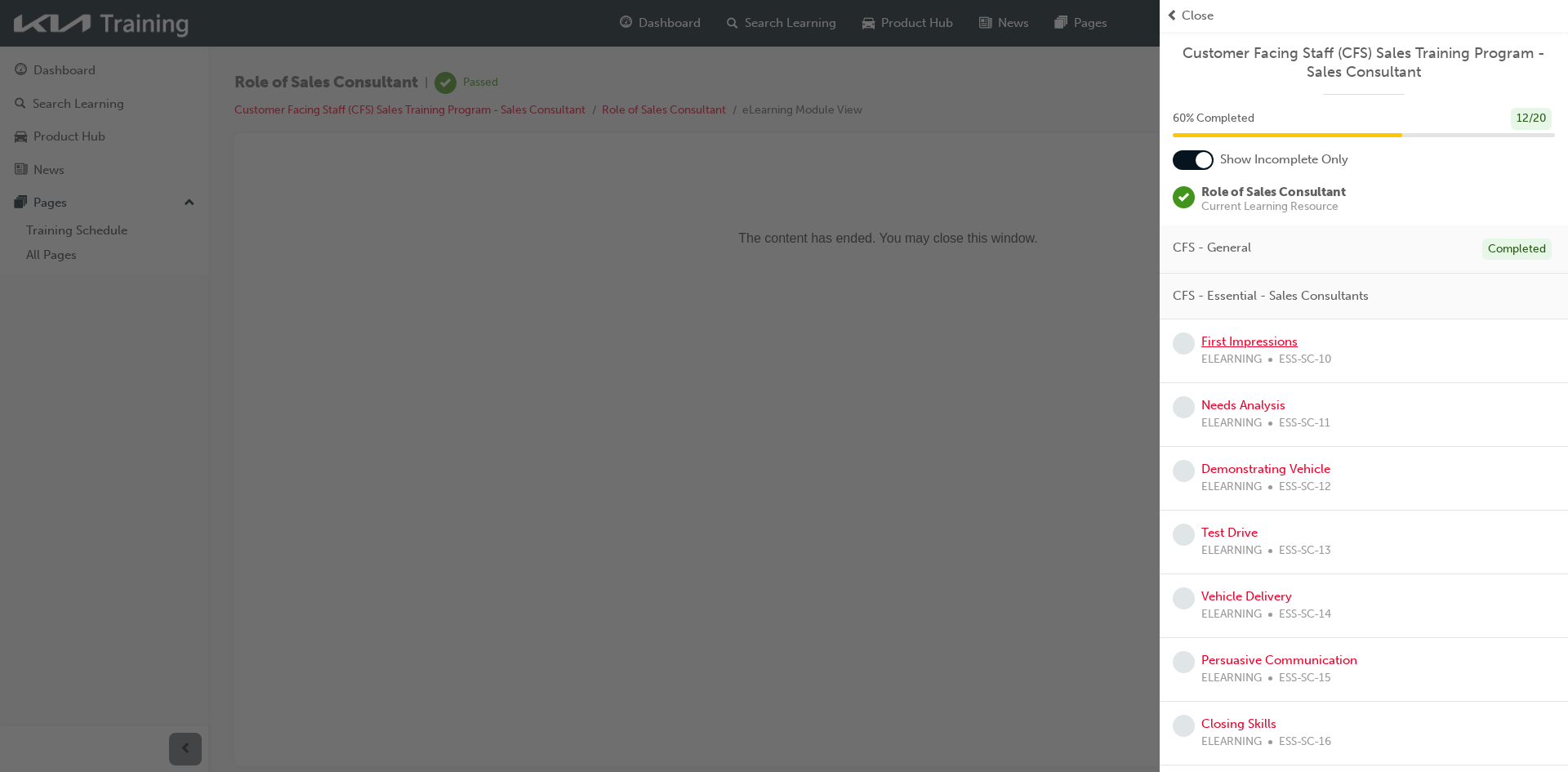
click at [1236, 345] on link "First Impressions" at bounding box center [1250, 341] width 97 height 15
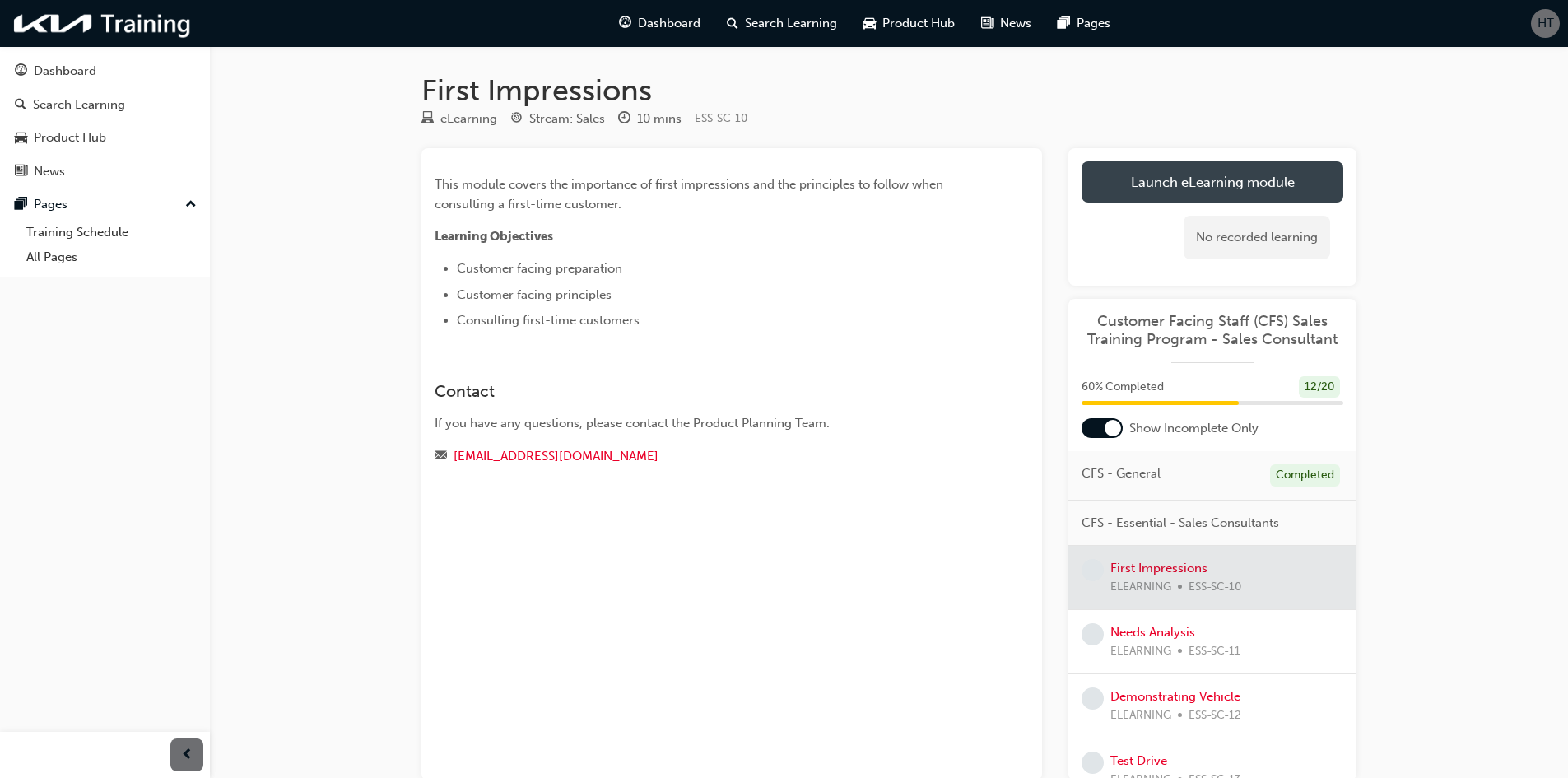
click at [1211, 182] on link "Launch eLearning module" at bounding box center [1212, 182] width 261 height 41
